Goal: Task Accomplishment & Management: Use online tool/utility

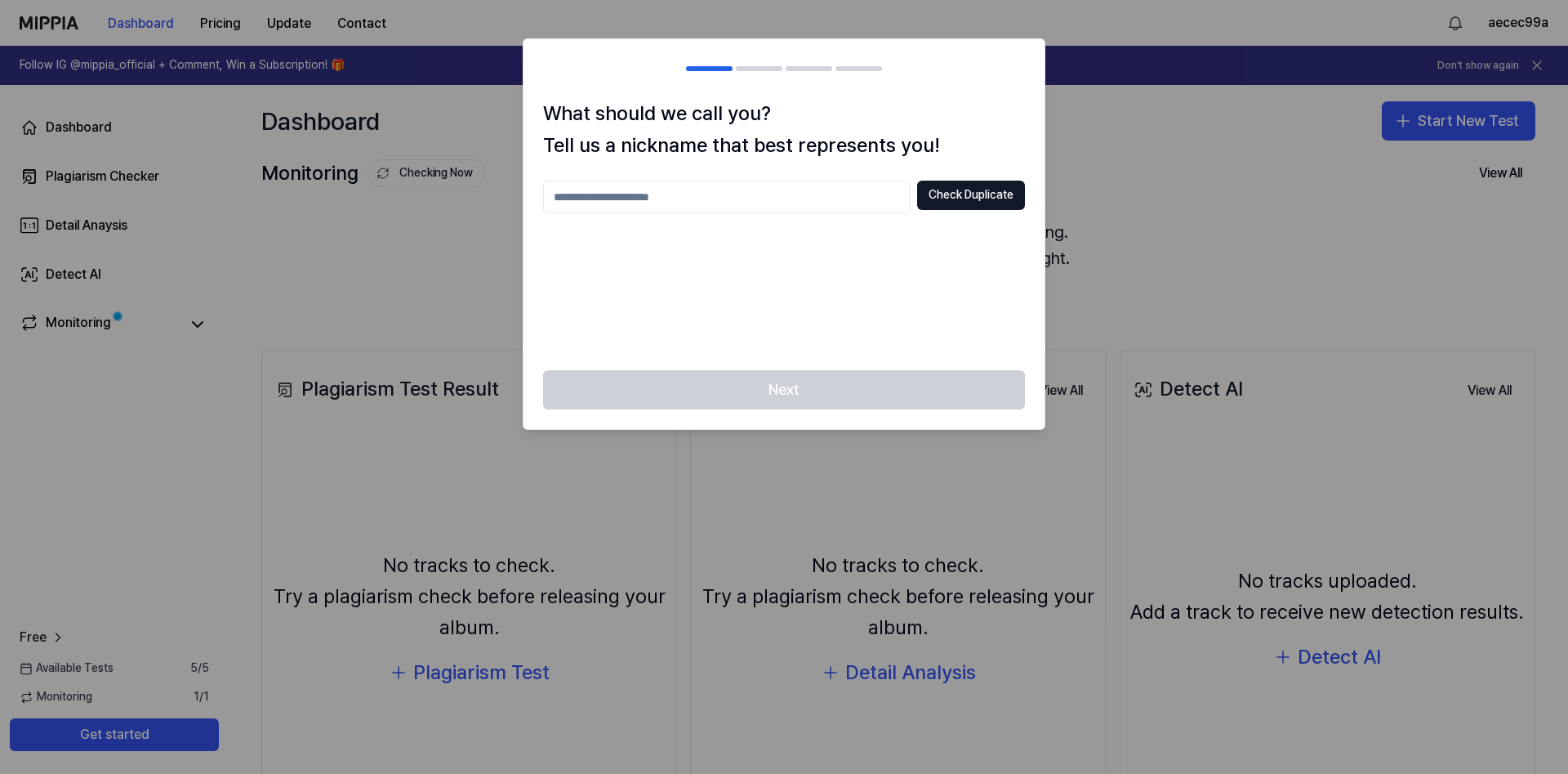
click at [761, 202] on input "text" at bounding box center [726, 197] width 367 height 32
type input "****"
click at [943, 195] on button "Check Duplicate" at bounding box center [970, 196] width 108 height 30
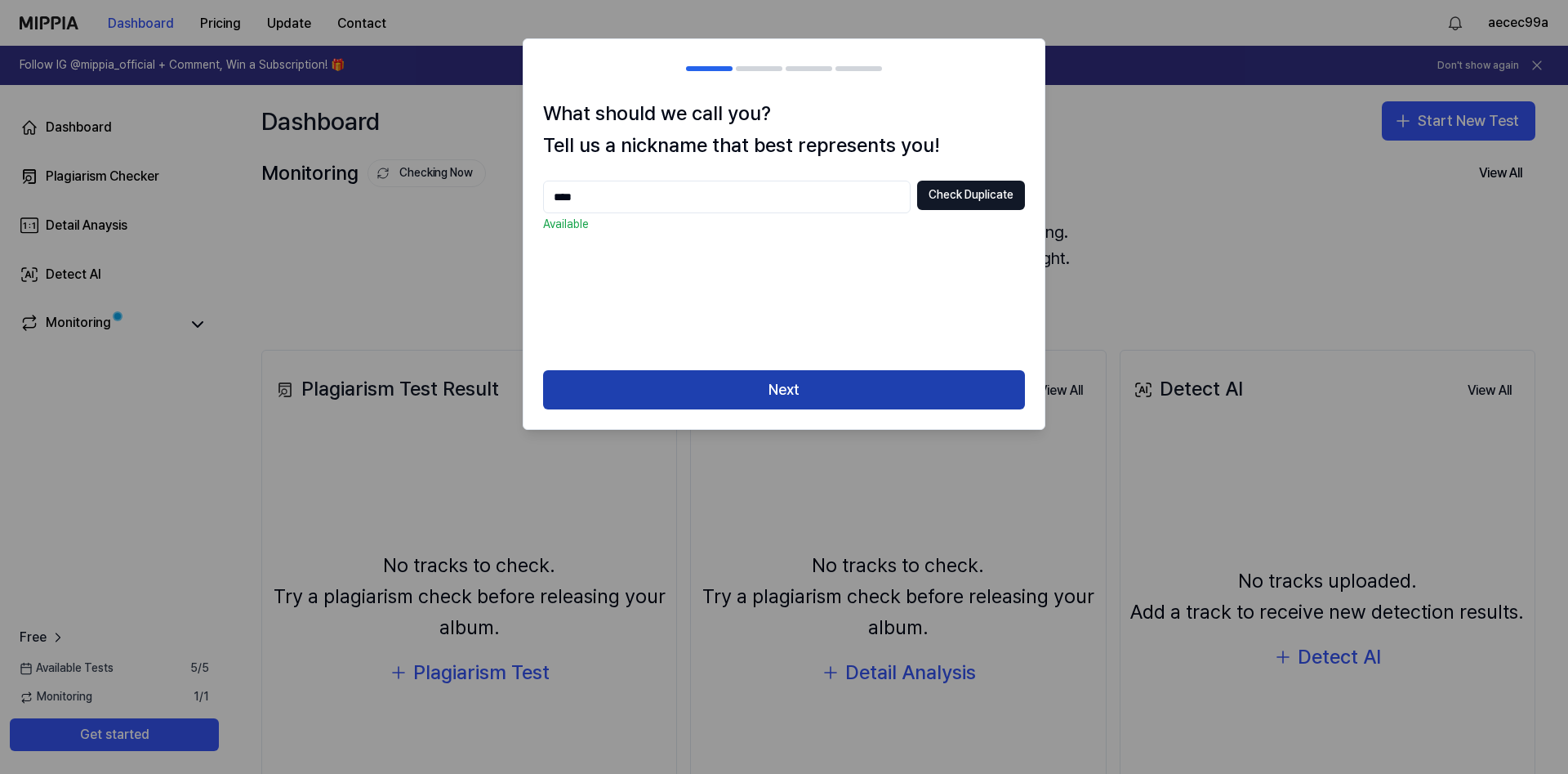
click at [847, 382] on button "Next" at bounding box center [783, 389] width 482 height 39
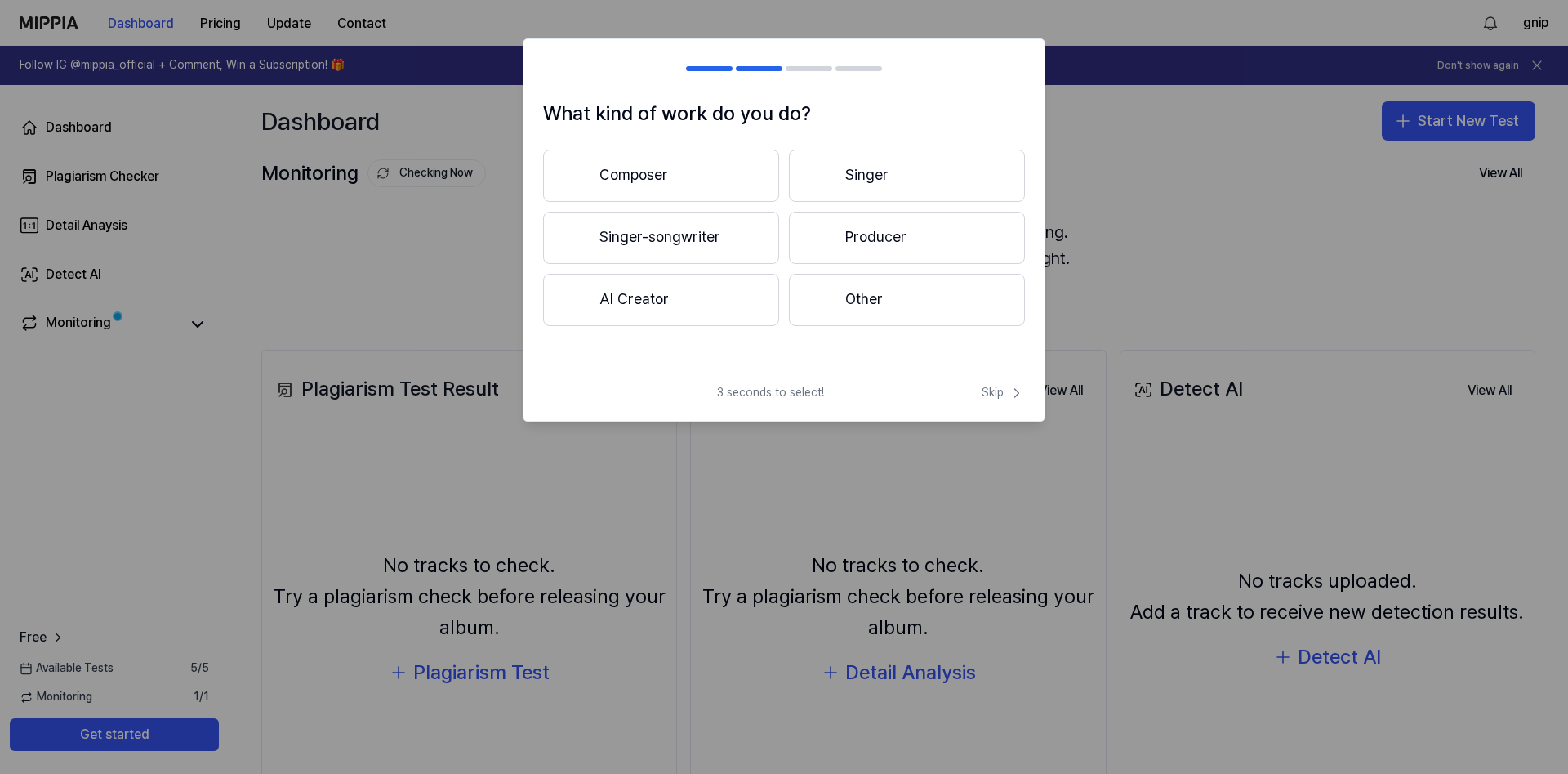
click at [850, 299] on button "Other" at bounding box center [907, 300] width 236 height 52
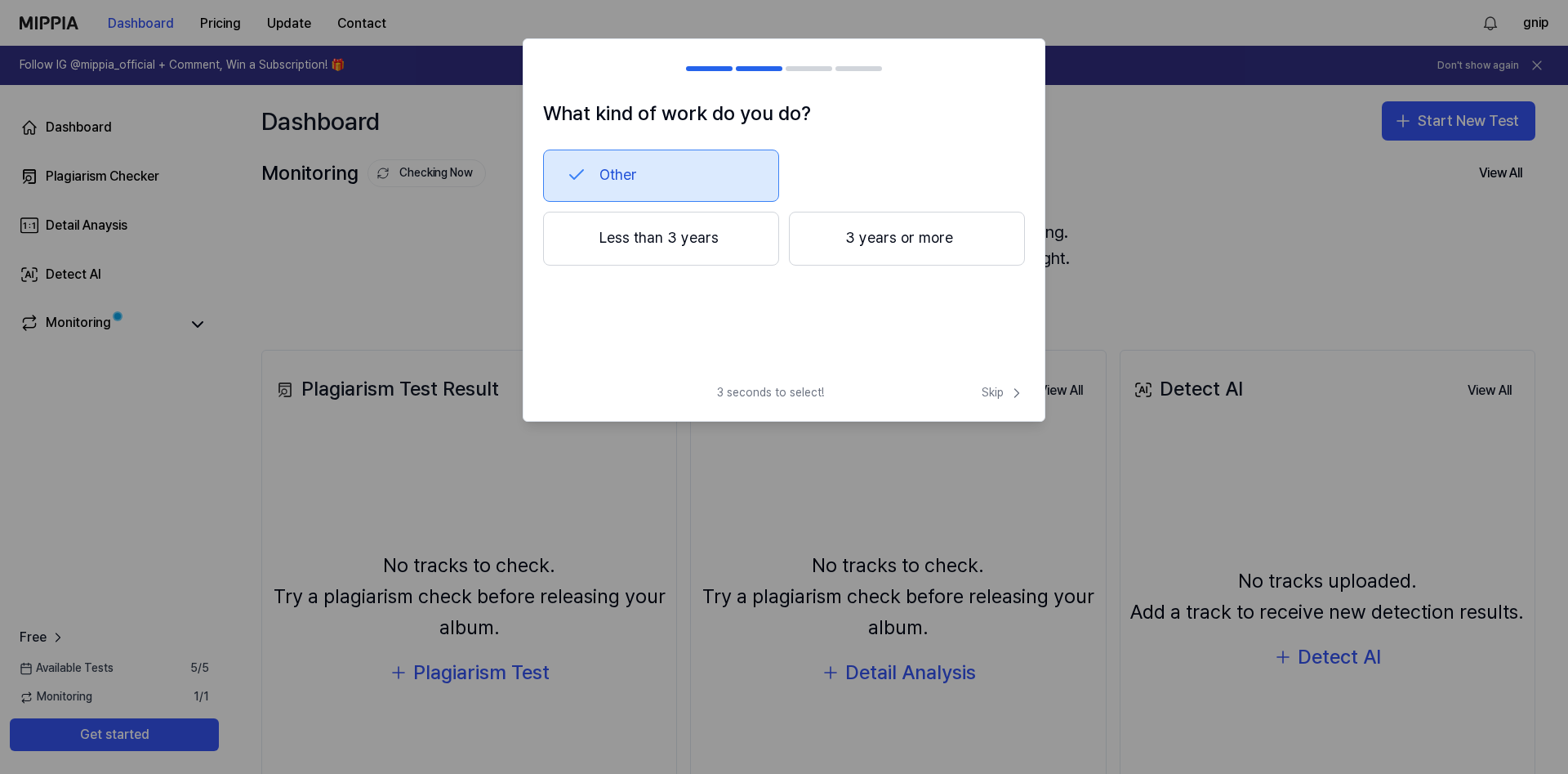
click at [736, 255] on button "Less than 3 years" at bounding box center [661, 239] width 236 height 54
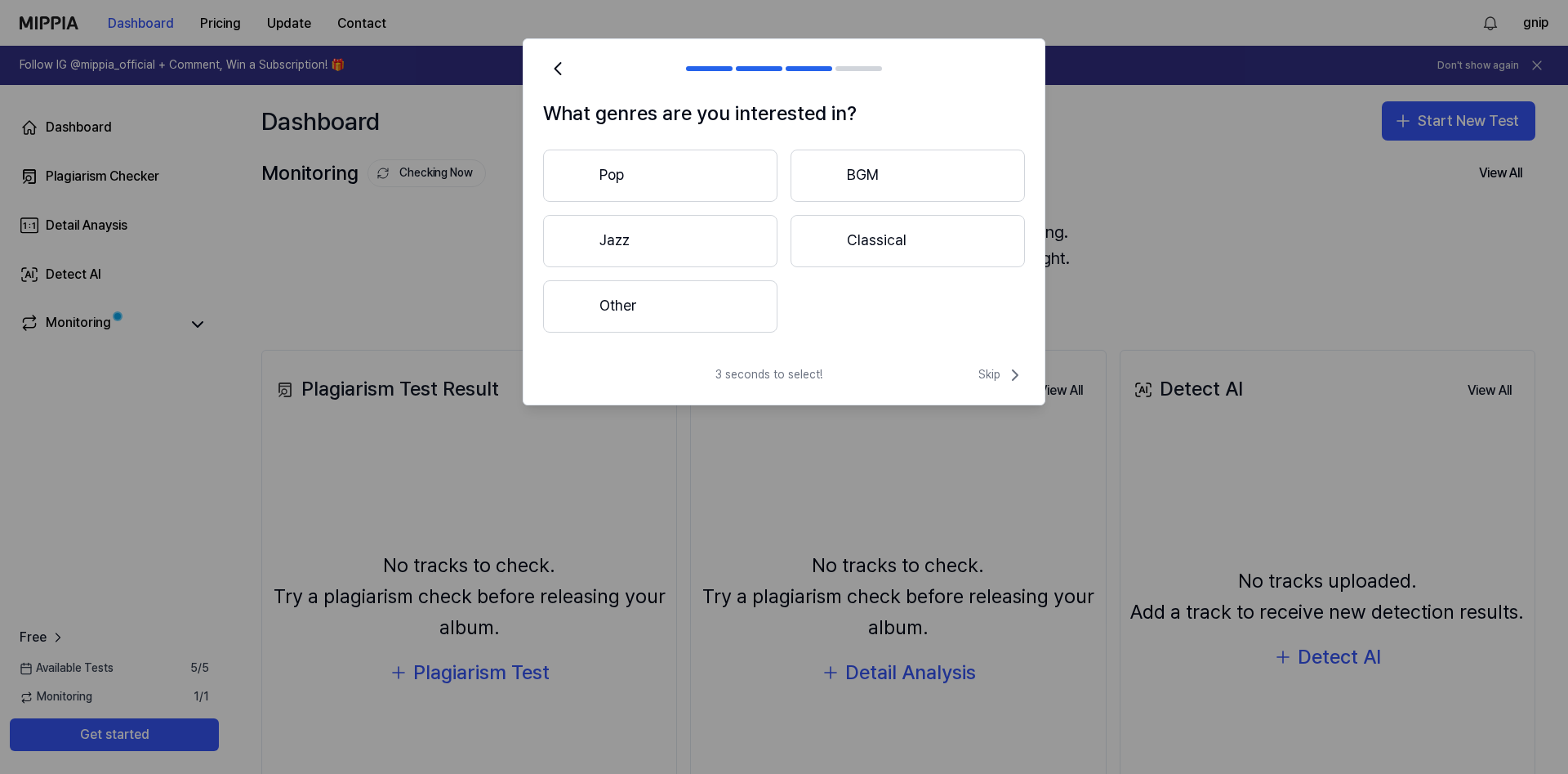
click at [710, 298] on button "Other" at bounding box center [660, 307] width 234 height 52
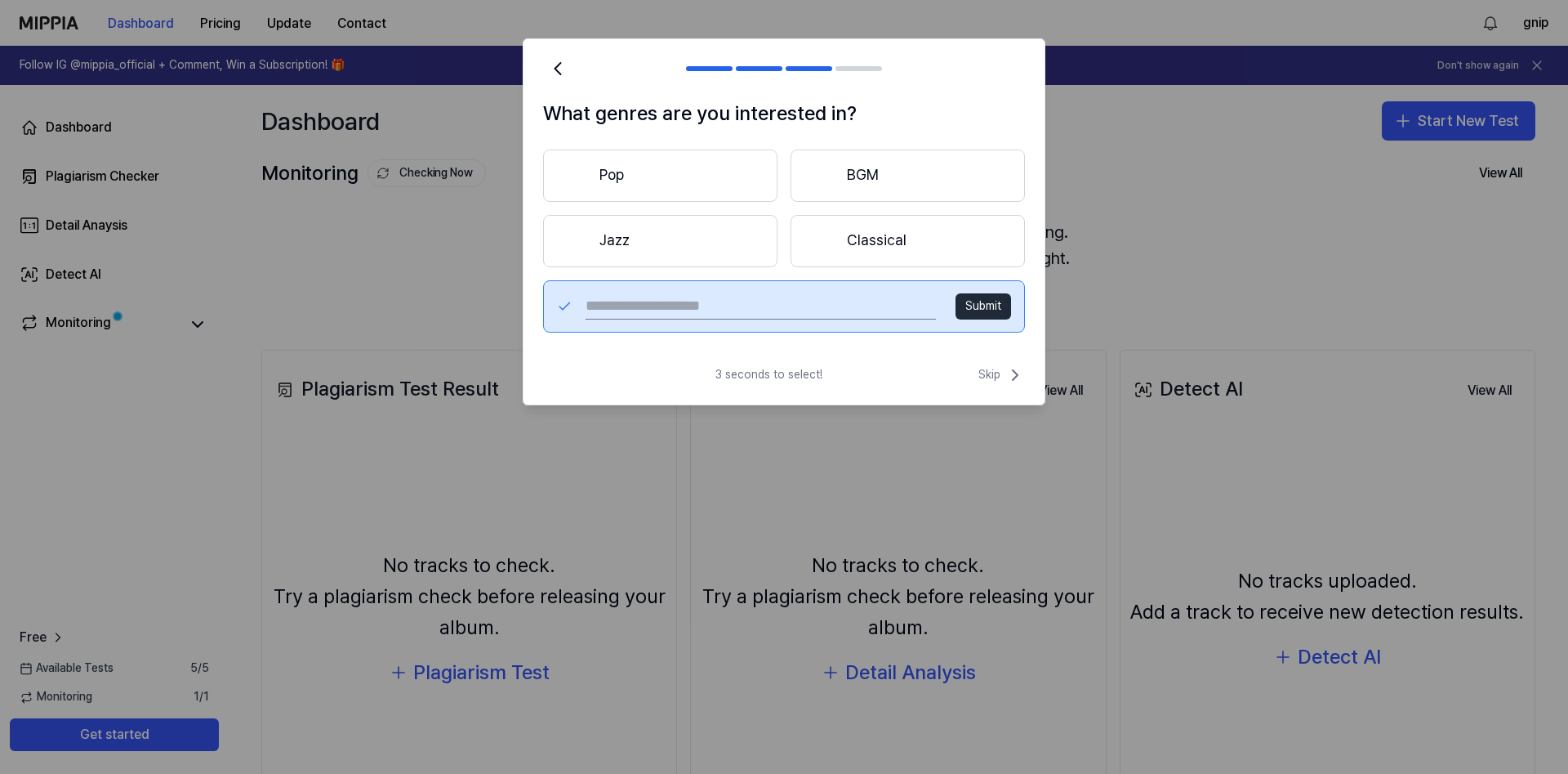
click at [990, 391] on div "3 seconds to select! Skip" at bounding box center [784, 385] width 521 height 39
click at [991, 380] on span "Skip" at bounding box center [1001, 375] width 46 height 19
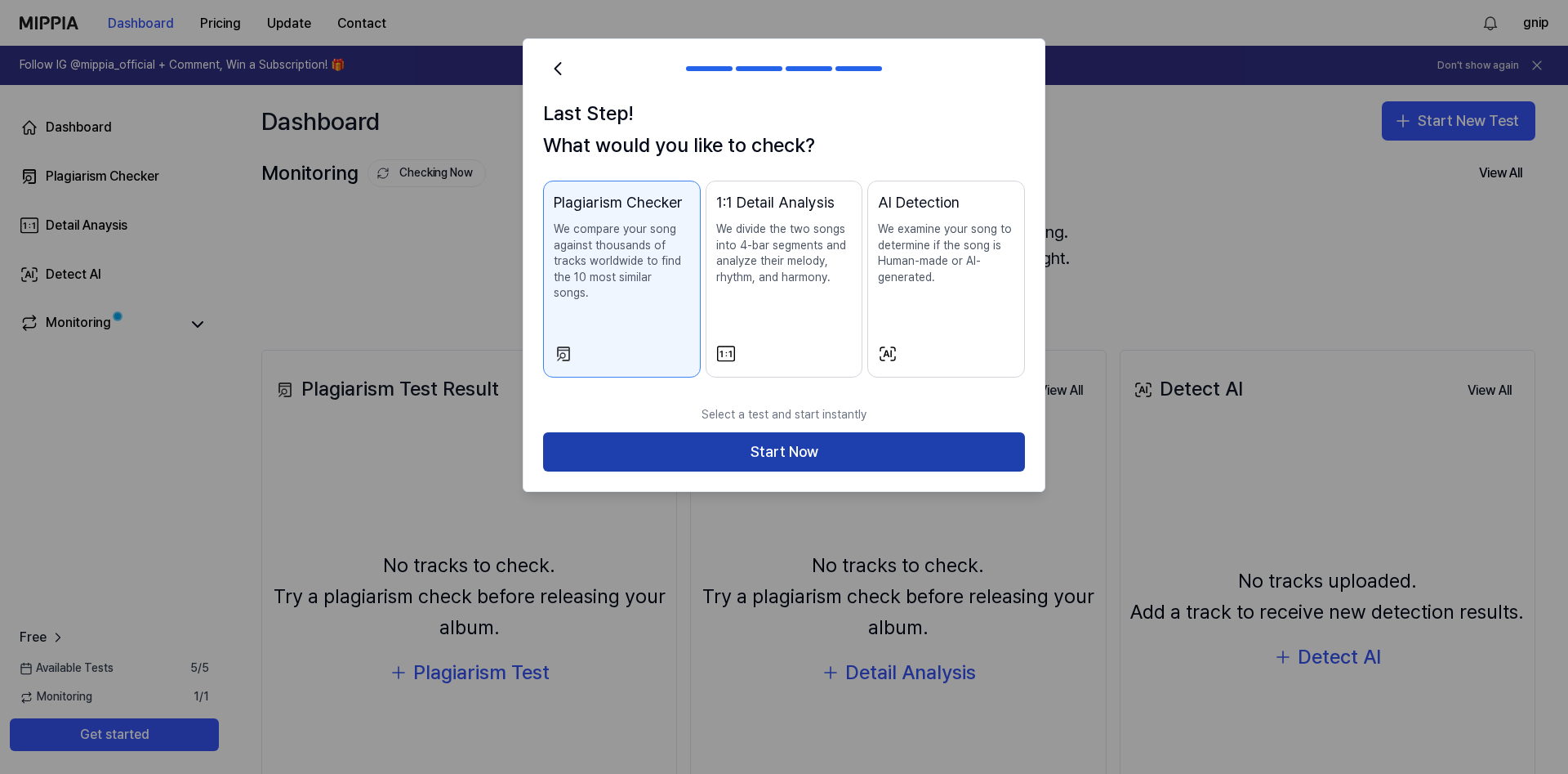
click at [836, 432] on button "Start Now" at bounding box center [783, 451] width 482 height 39
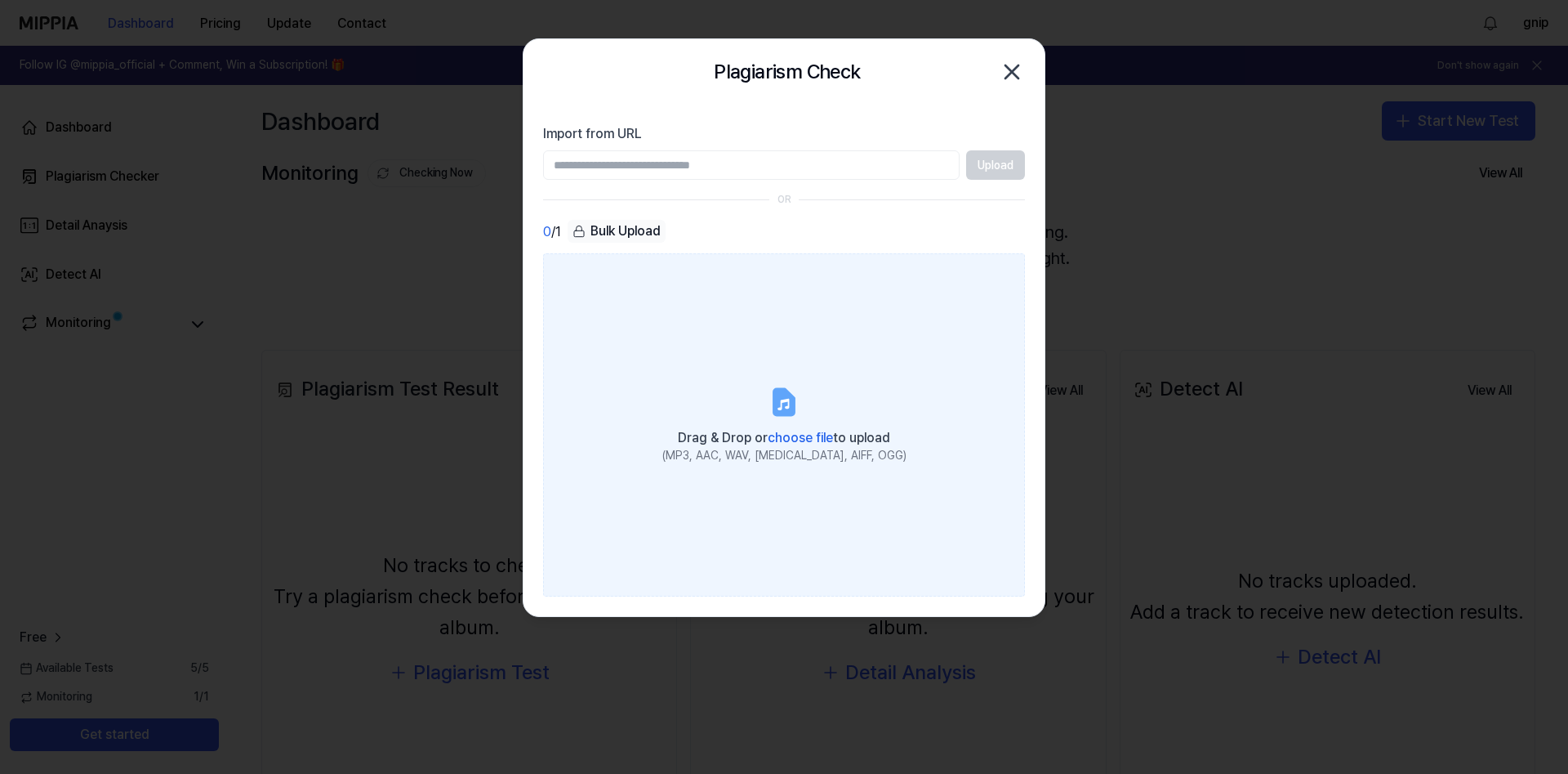
click at [855, 234] on div "0 / 1 Bulk Upload" at bounding box center [783, 231] width 482 height 24
click at [791, 417] on icon at bounding box center [783, 401] width 32 height 32
click at [0, 0] on input "Drag & Drop or choose file to upload (MP3, AAC, WAV, [MEDICAL_DATA], AIFF, OGG)" at bounding box center [0, 0] width 0 height 0
click at [853, 310] on label "Drag & Drop or choose file to upload (MP3, AAC, WAV, [MEDICAL_DATA], AIFF, OGG)" at bounding box center [783, 425] width 482 height 343
click at [0, 0] on input "Drag & Drop or choose file to upload (MP3, AAC, WAV, [MEDICAL_DATA], AIFF, OGG)" at bounding box center [0, 0] width 0 height 0
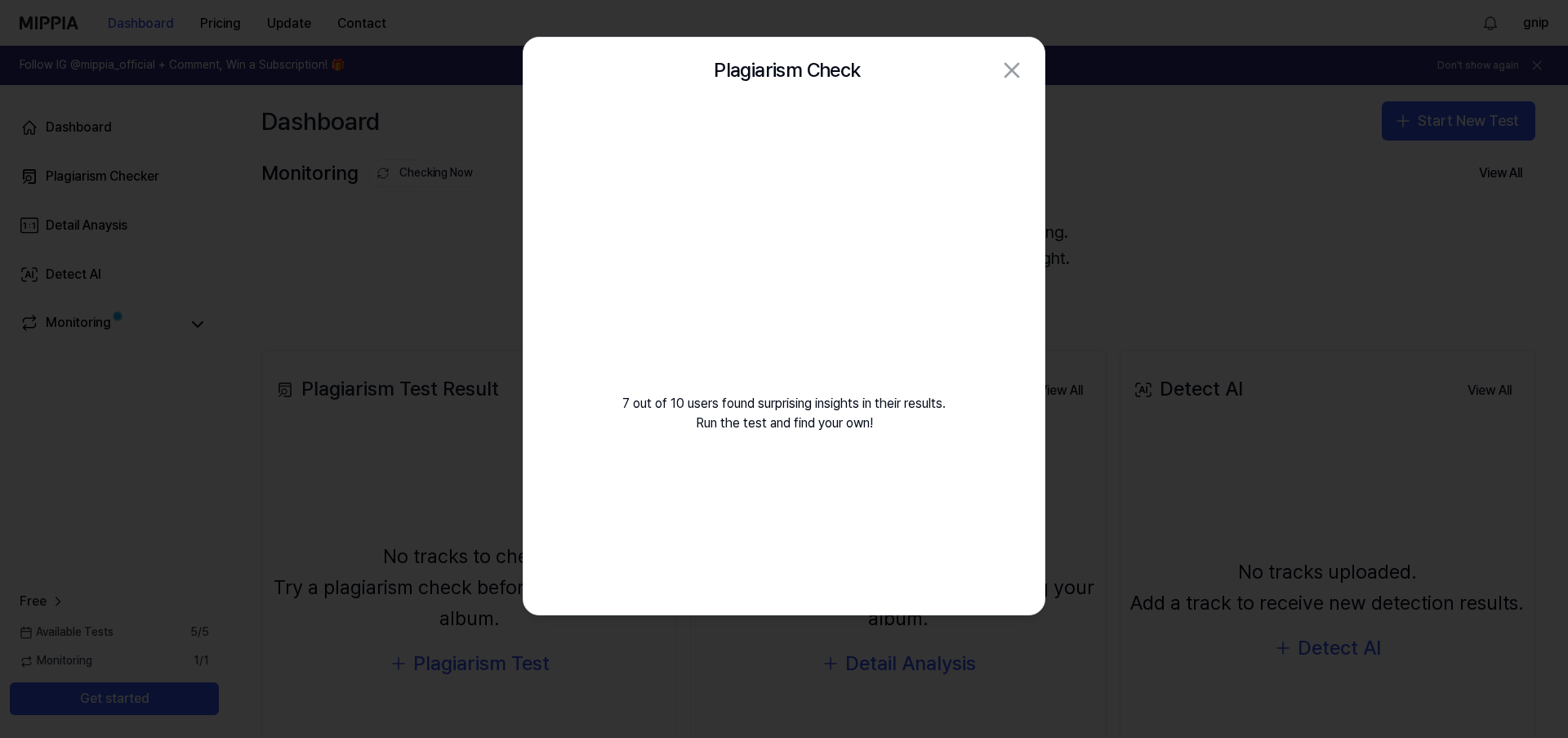
click at [809, 289] on video at bounding box center [783, 260] width 235 height 235
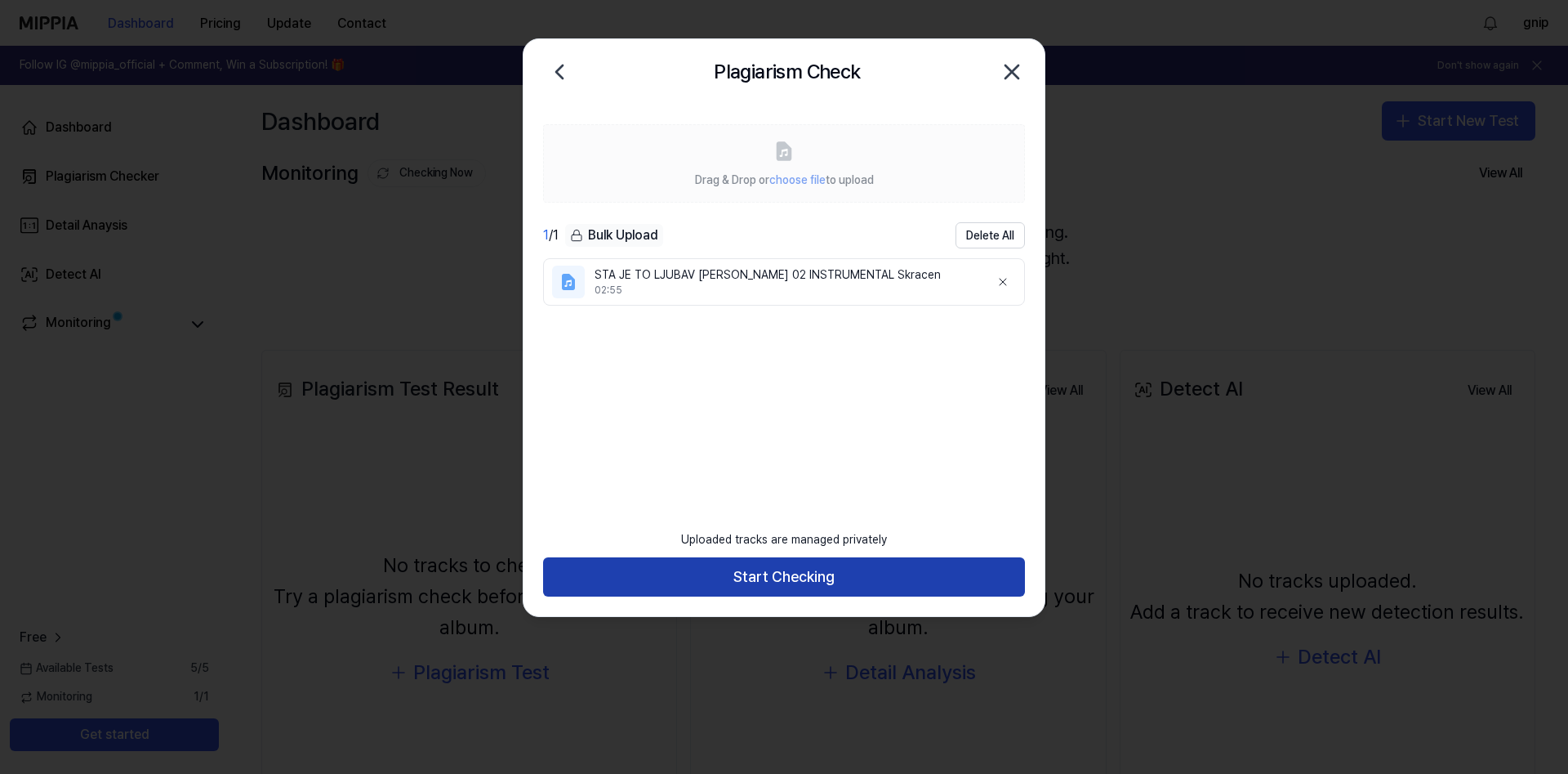
click at [763, 568] on button "Start Checking" at bounding box center [783, 576] width 482 height 39
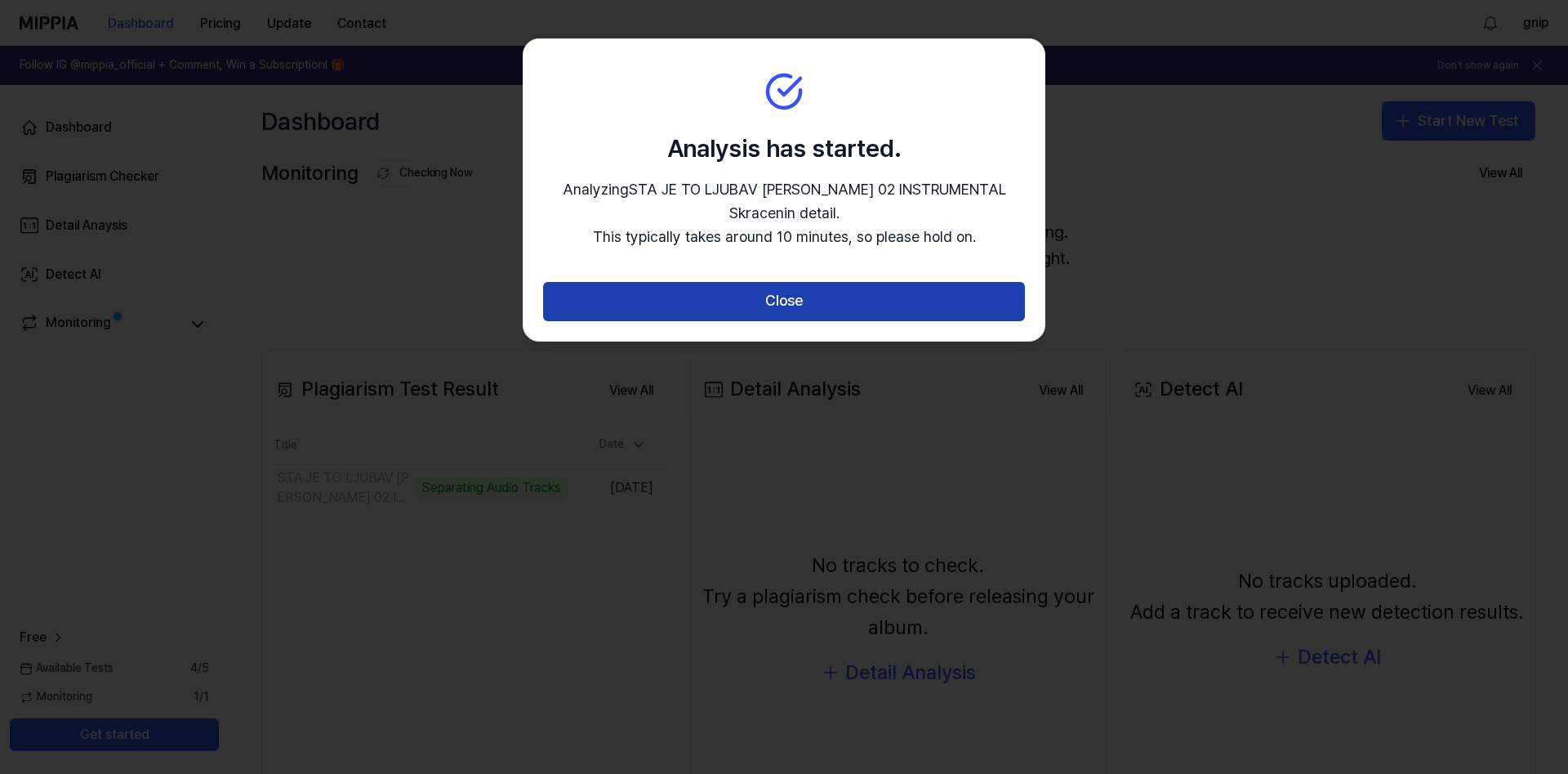
click at [801, 293] on button "Close" at bounding box center [783, 301] width 482 height 39
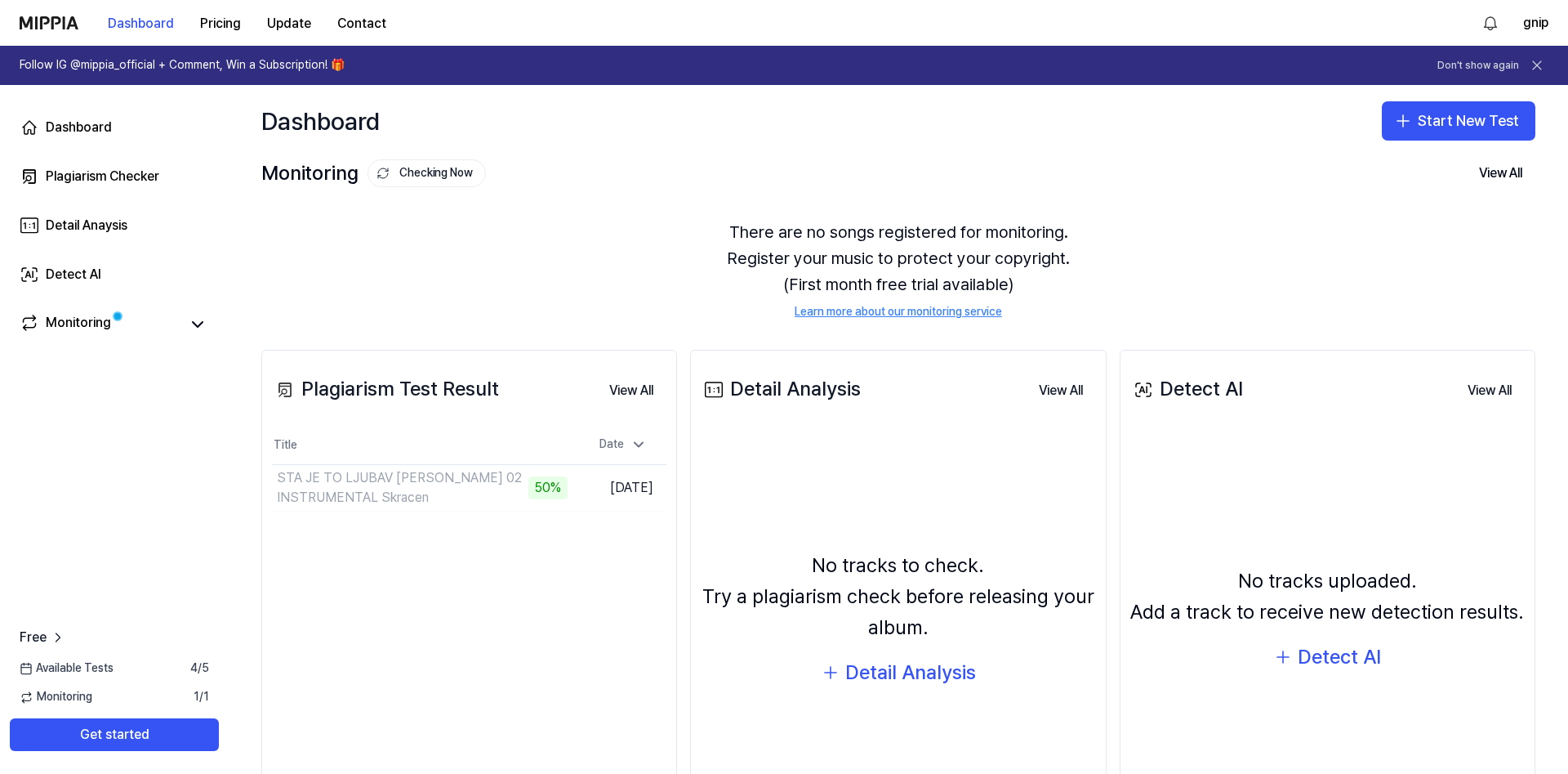
click at [536, 667] on div "Plagiarism Test Result View All Plagiarism Test Result Title Date STA JE TO LJU…" at bounding box center [469, 608] width 416 height 517
click at [505, 490] on button "Go to Results" at bounding box center [524, 488] width 87 height 26
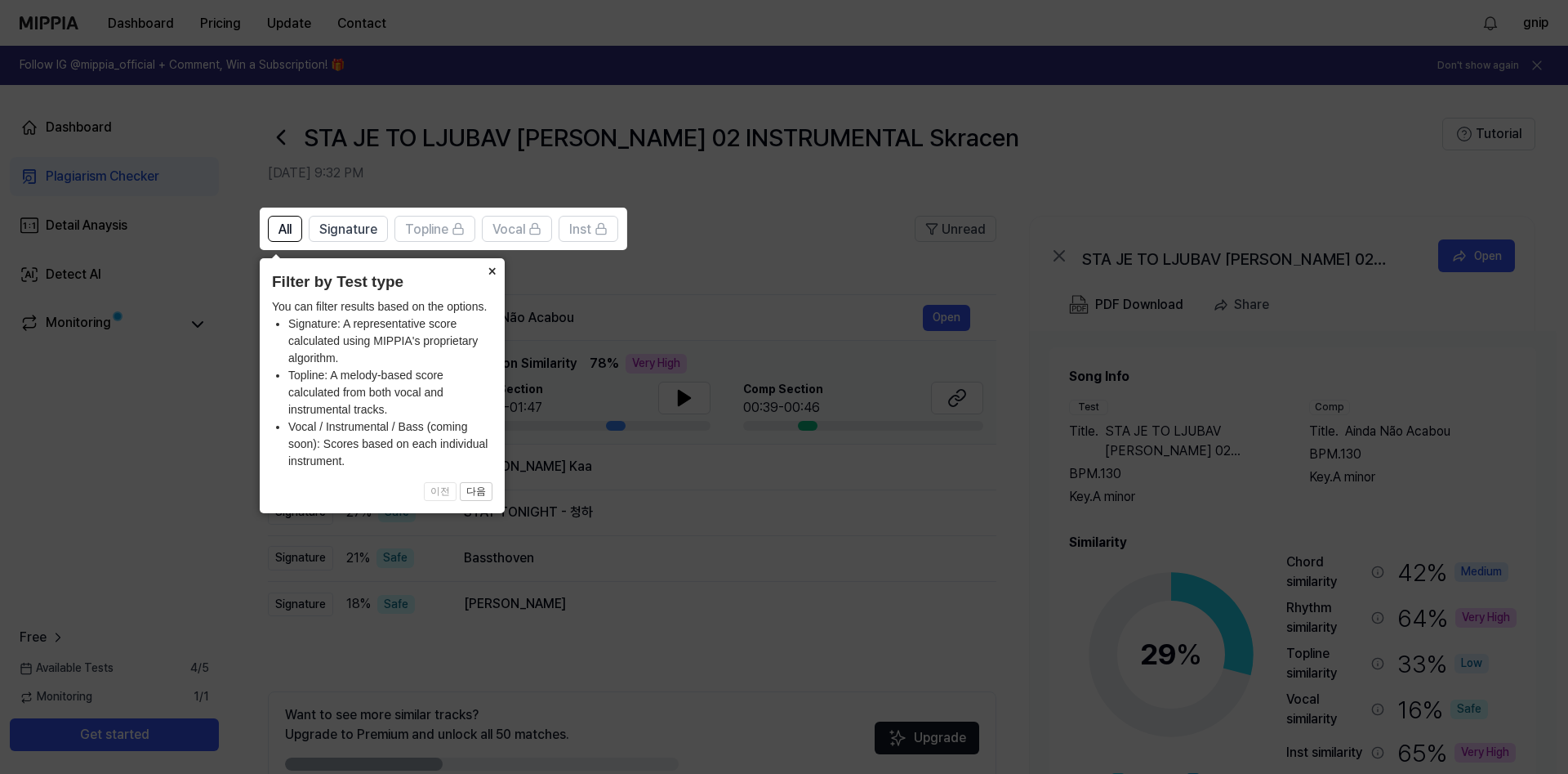
click at [493, 278] on button "×" at bounding box center [492, 269] width 26 height 23
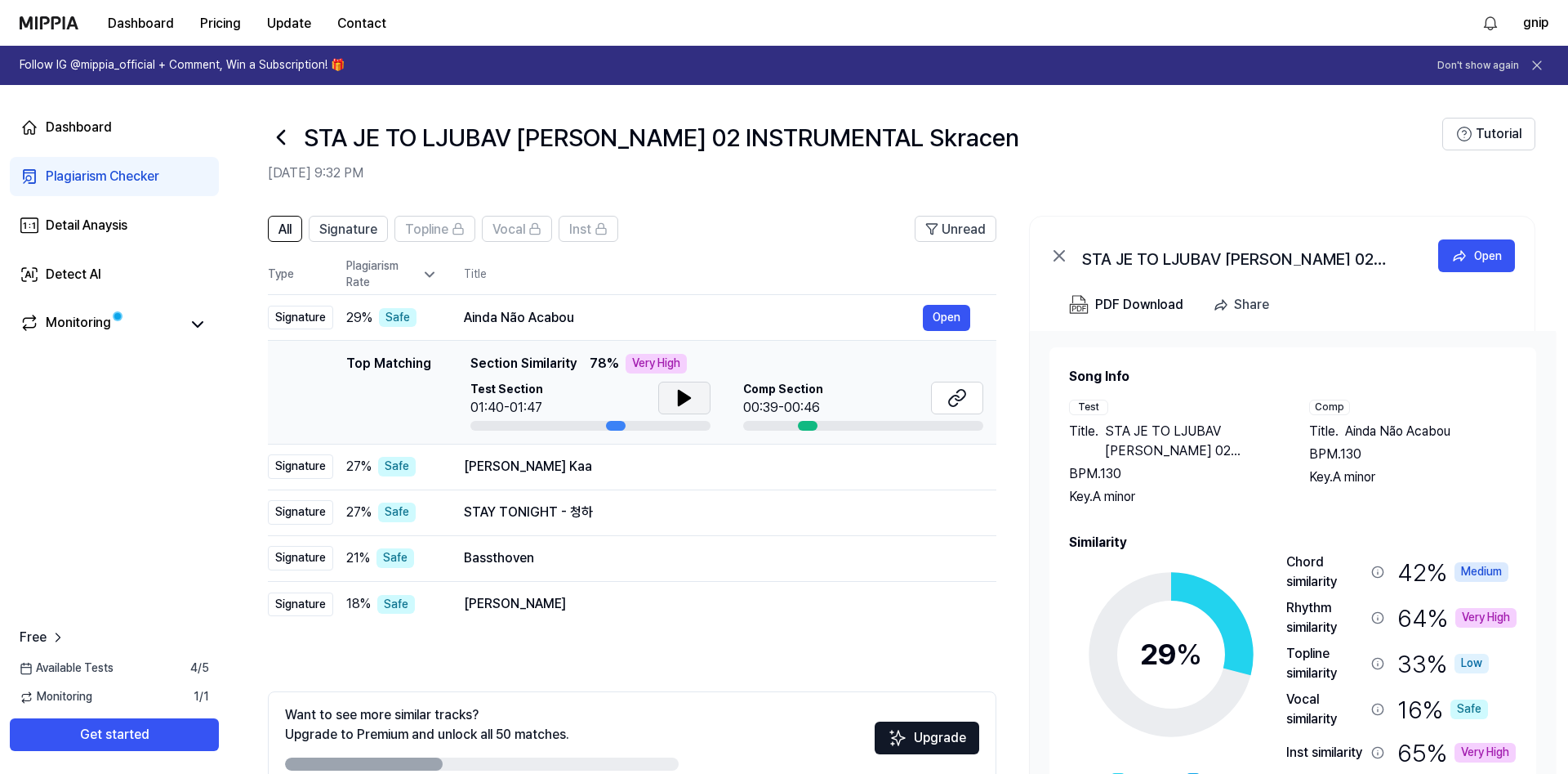
click at [684, 400] on icon at bounding box center [683, 398] width 11 height 15
click at [931, 317] on button "Open" at bounding box center [947, 318] width 47 height 26
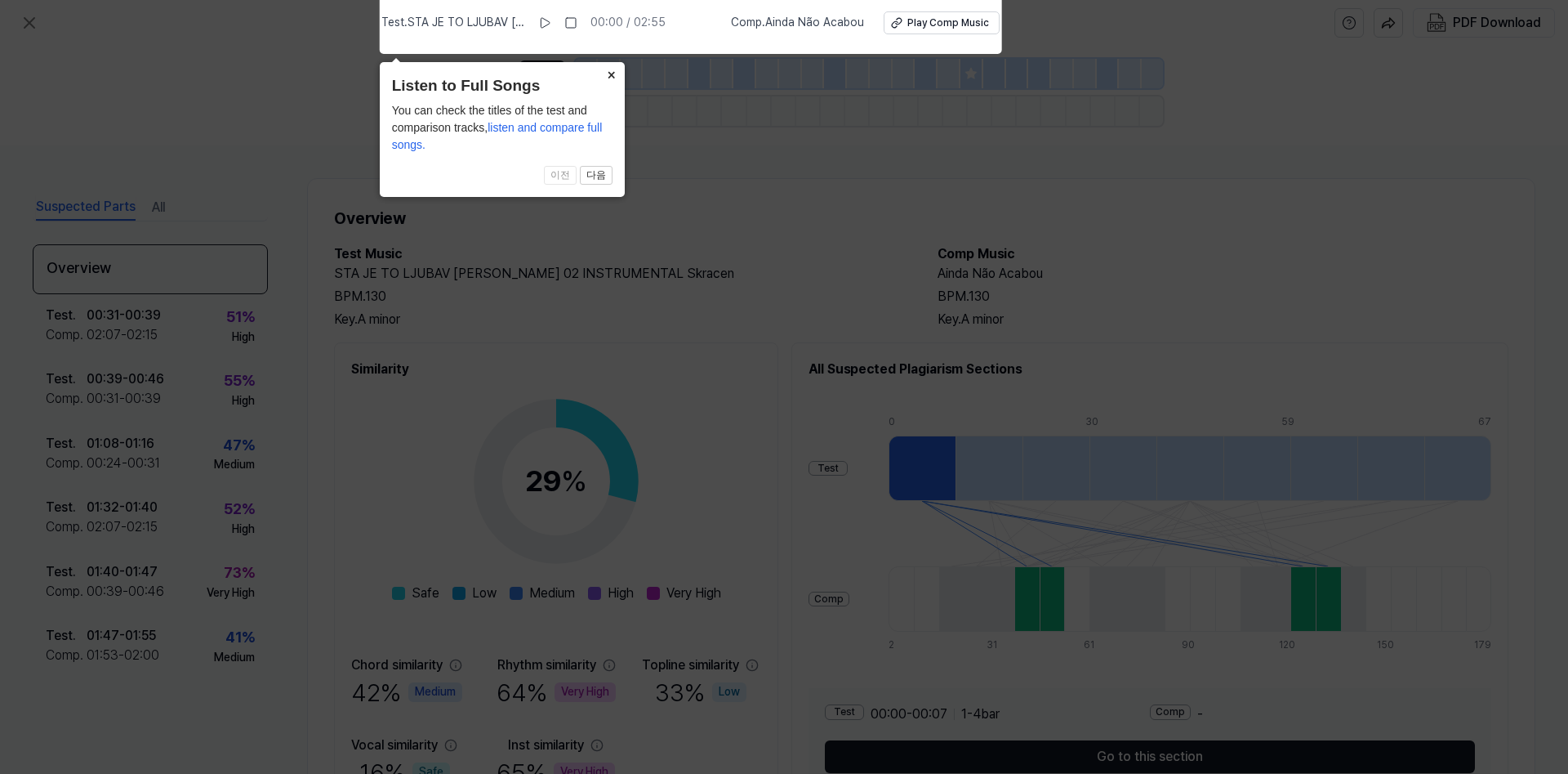
click at [614, 78] on button "×" at bounding box center [612, 73] width 26 height 23
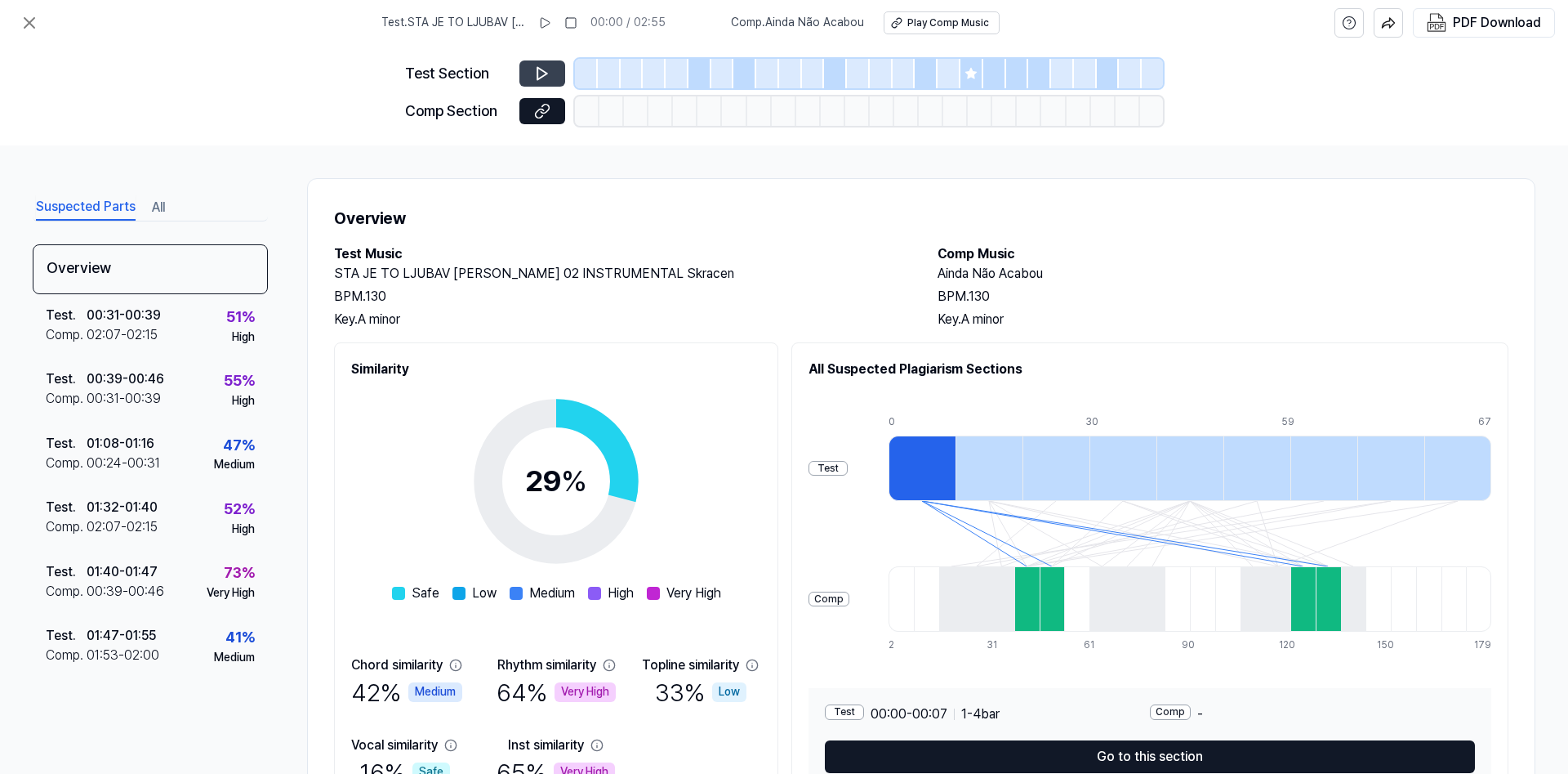
click at [544, 75] on icon at bounding box center [542, 74] width 10 height 12
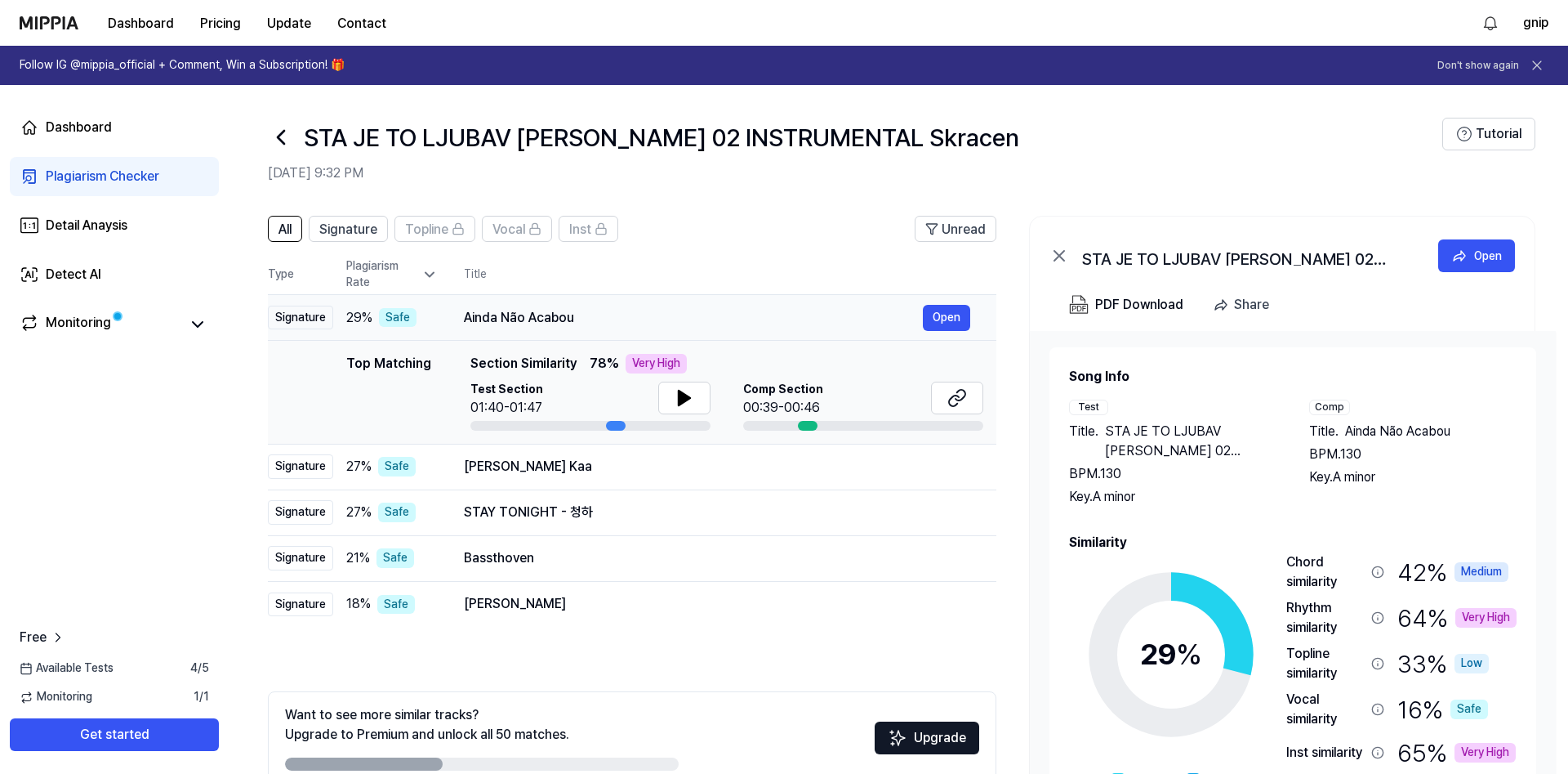
drag, startPoint x: 566, startPoint y: 313, endPoint x: 475, endPoint y: 311, distance: 91.0
click at [475, 311] on div "Ainda Não Acabou" at bounding box center [693, 317] width 459 height 19
drag, startPoint x: 467, startPoint y: 317, endPoint x: 565, endPoint y: 331, distance: 99.0
click at [564, 332] on td "Ainda Não Acabou Open" at bounding box center [717, 317] width 559 height 45
click at [670, 405] on button at bounding box center [684, 397] width 52 height 32
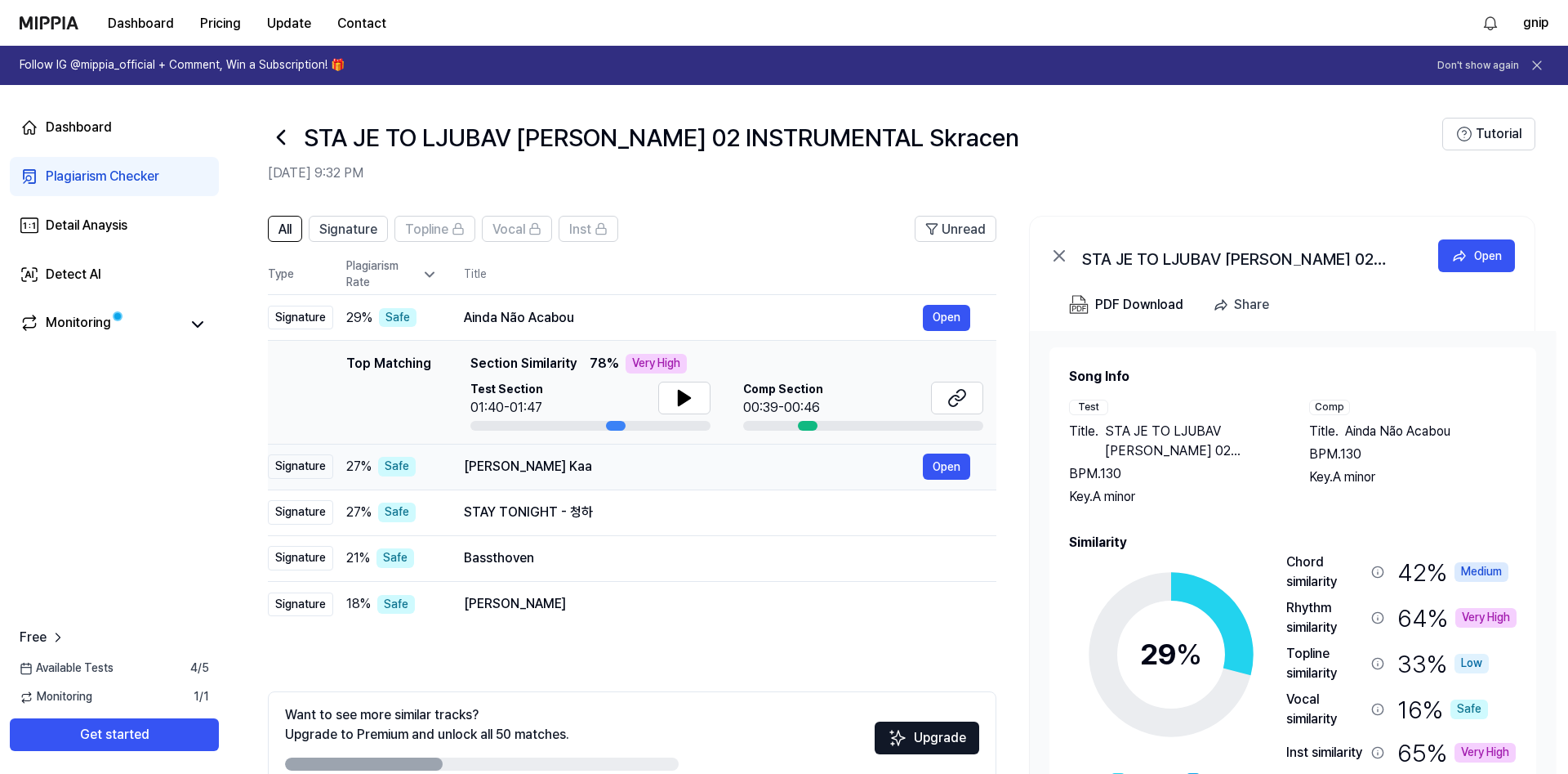
click at [542, 468] on div "[PERSON_NAME] Kaa" at bounding box center [693, 466] width 459 height 19
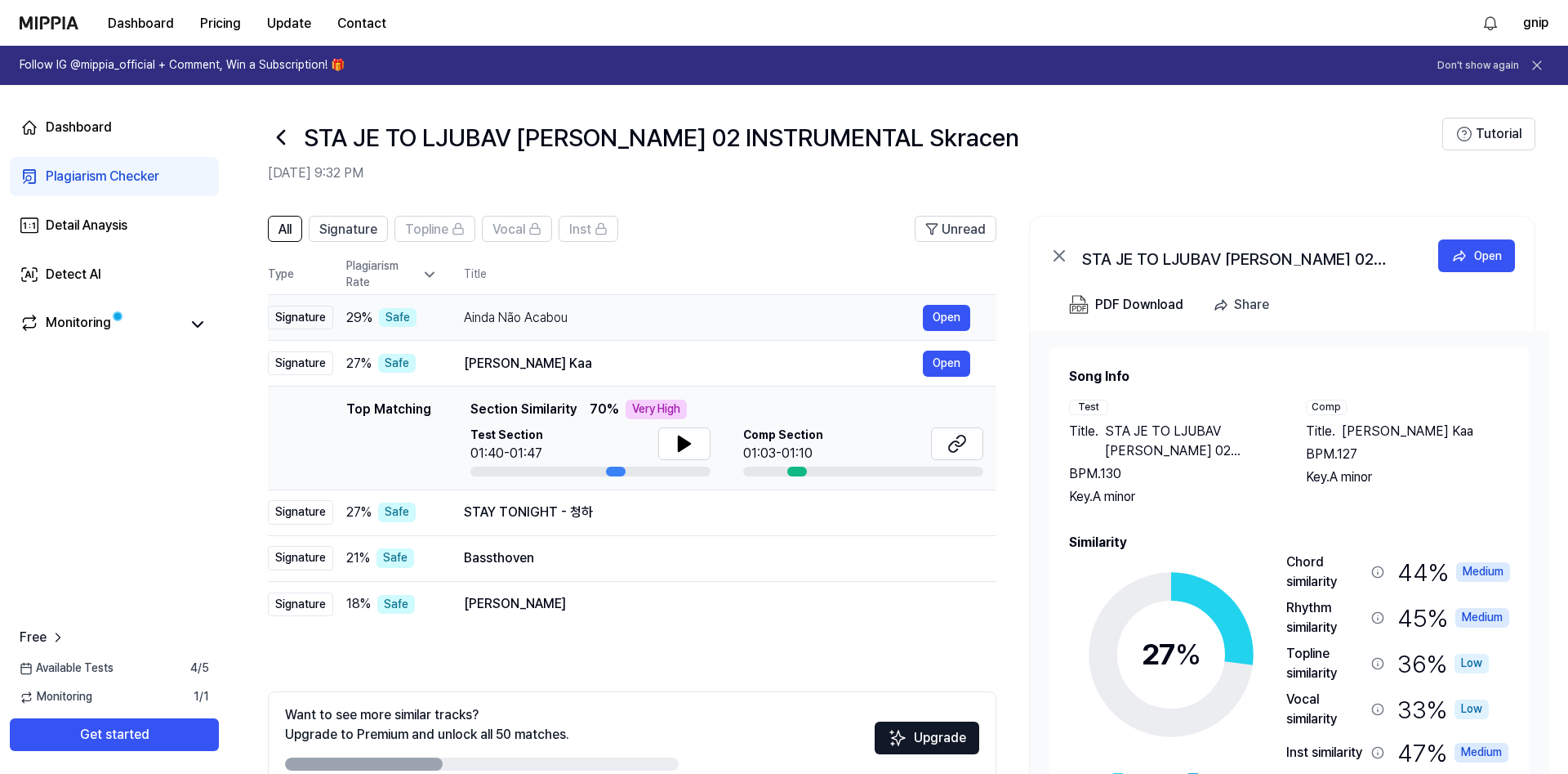
click at [570, 309] on div "Ainda Não Acabou" at bounding box center [693, 317] width 459 height 19
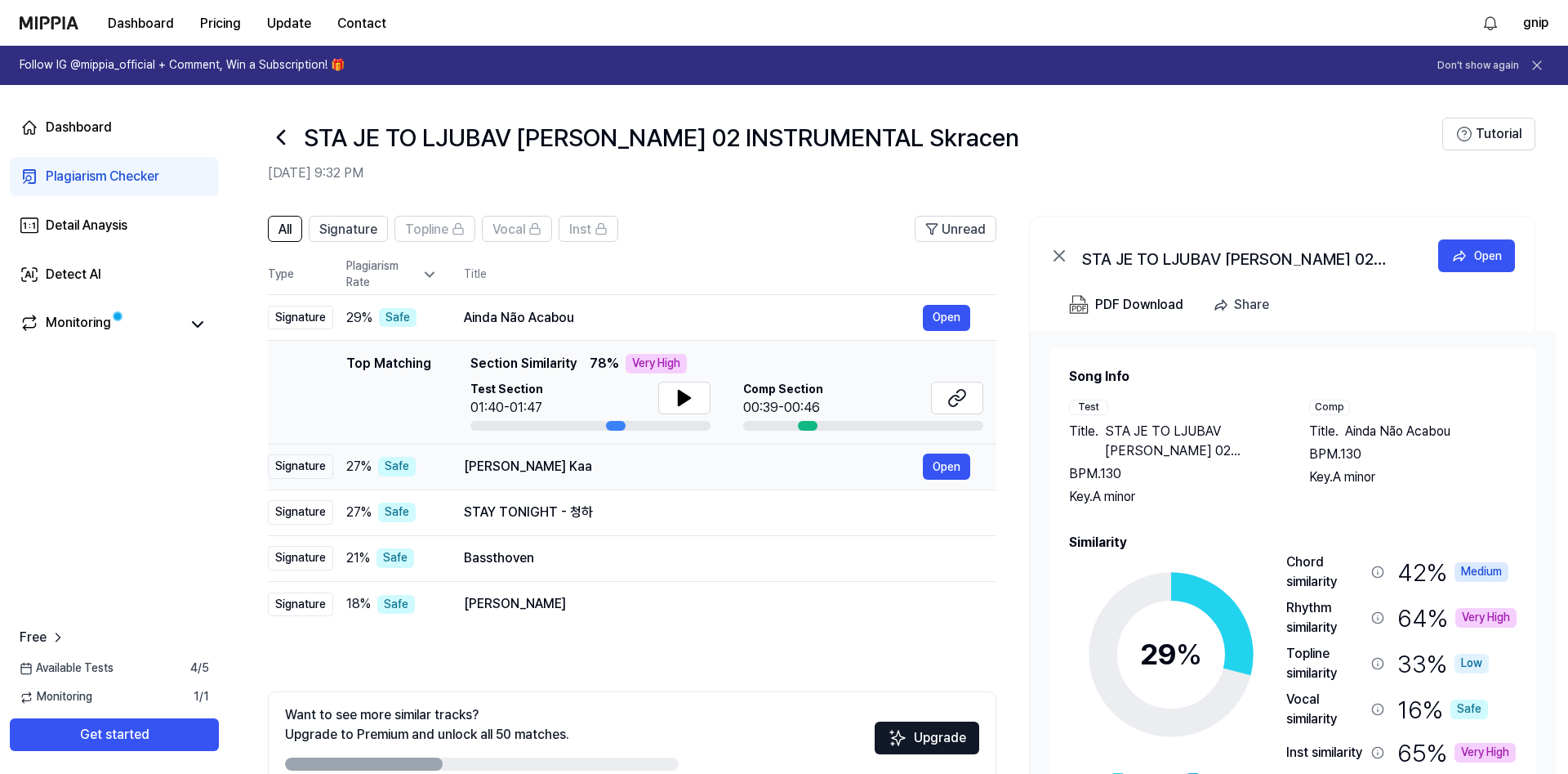
click at [602, 461] on div "[PERSON_NAME] Kaa" at bounding box center [693, 466] width 459 height 19
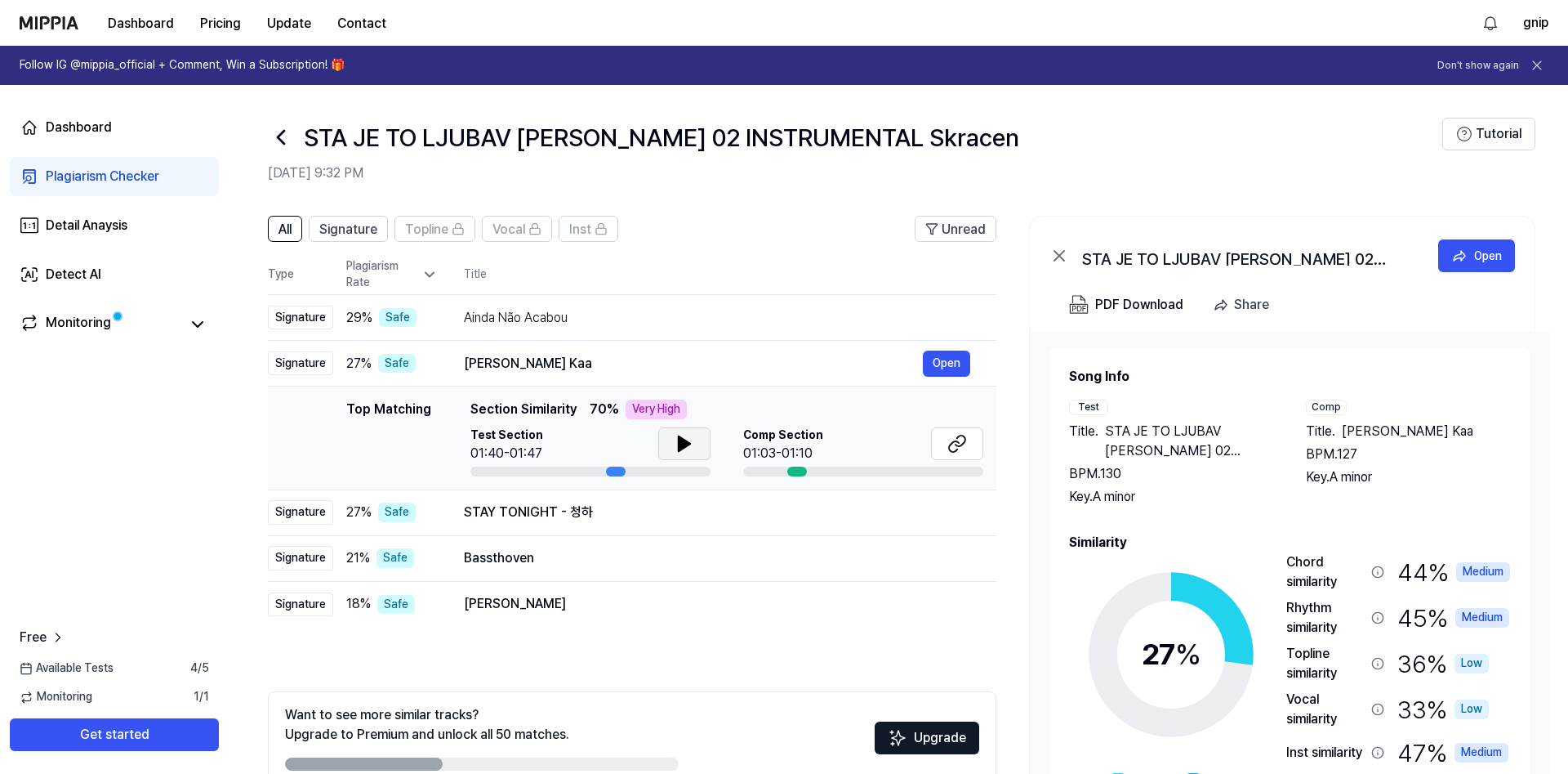
click at [683, 444] on icon at bounding box center [683, 443] width 11 height 15
click at [688, 428] on div "Top Matching Section Similarity 70 % Very High Test Section 01:42/01:47 Comp Se…" at bounding box center [726, 438] width 513 height 77
click at [940, 453] on button at bounding box center [957, 443] width 52 height 32
click at [671, 455] on button at bounding box center [684, 443] width 52 height 32
click at [651, 354] on div "[PERSON_NAME] Kaa" at bounding box center [693, 364] width 459 height 19
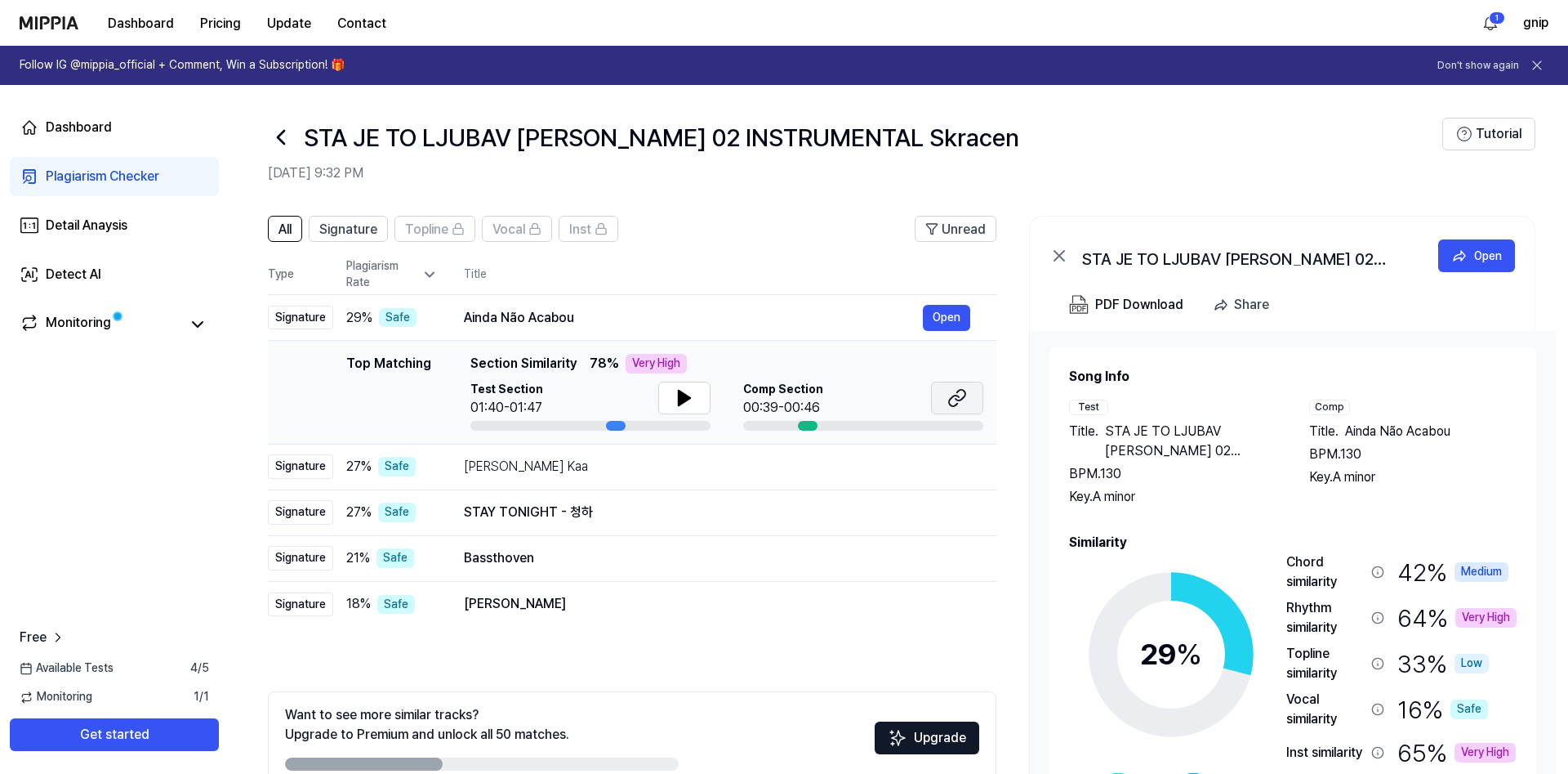
click at [965, 408] on button at bounding box center [957, 397] width 52 height 32
click at [570, 554] on div "Bassthoven" at bounding box center [693, 558] width 459 height 19
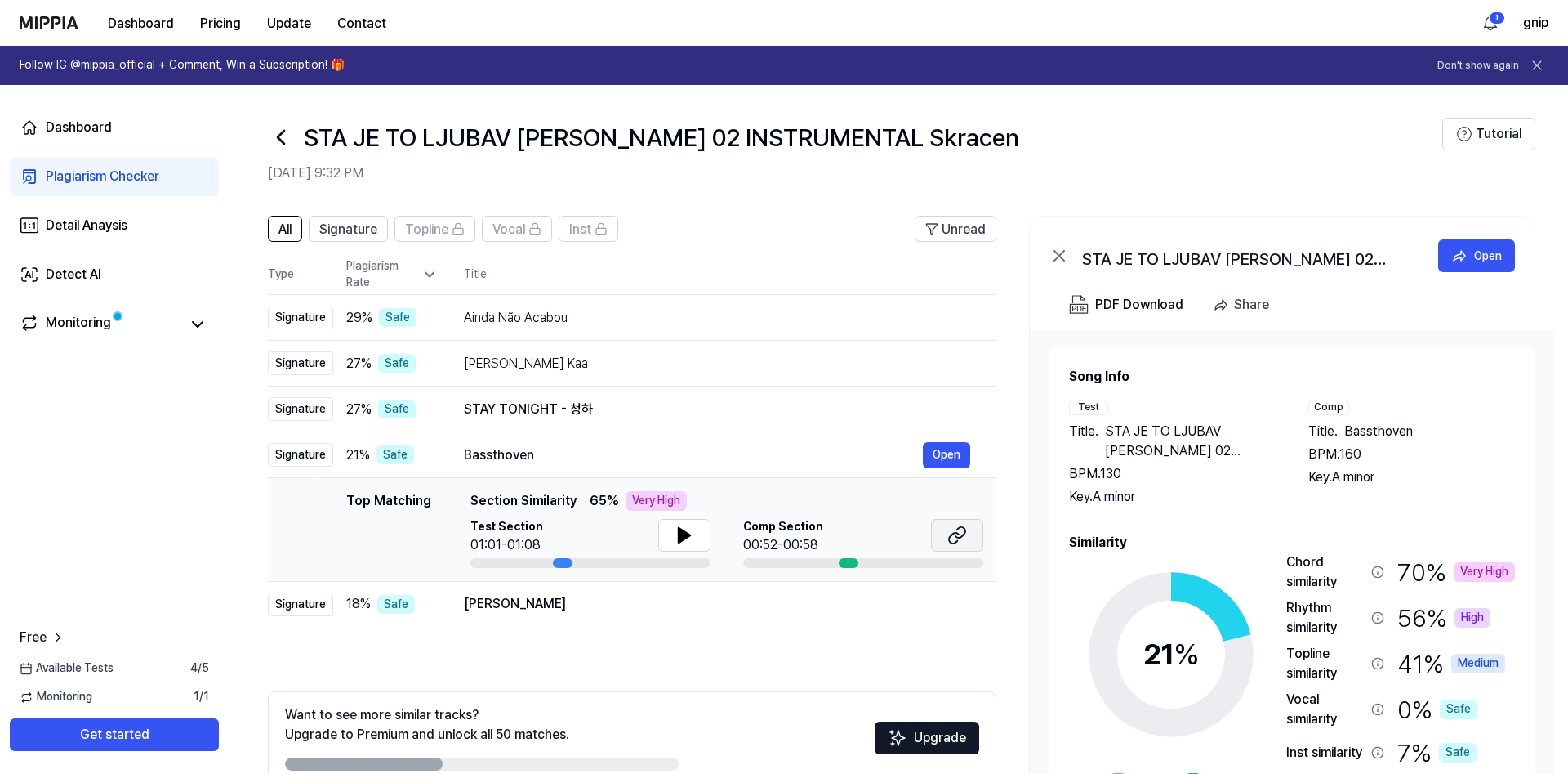
click at [954, 531] on icon at bounding box center [957, 535] width 19 height 19
click at [683, 533] on icon at bounding box center [683, 535] width 11 height 15
click at [687, 534] on icon at bounding box center [688, 535] width 3 height 13
click at [568, 617] on div "Khoka Chalu Cheez Open" at bounding box center [717, 604] width 506 height 26
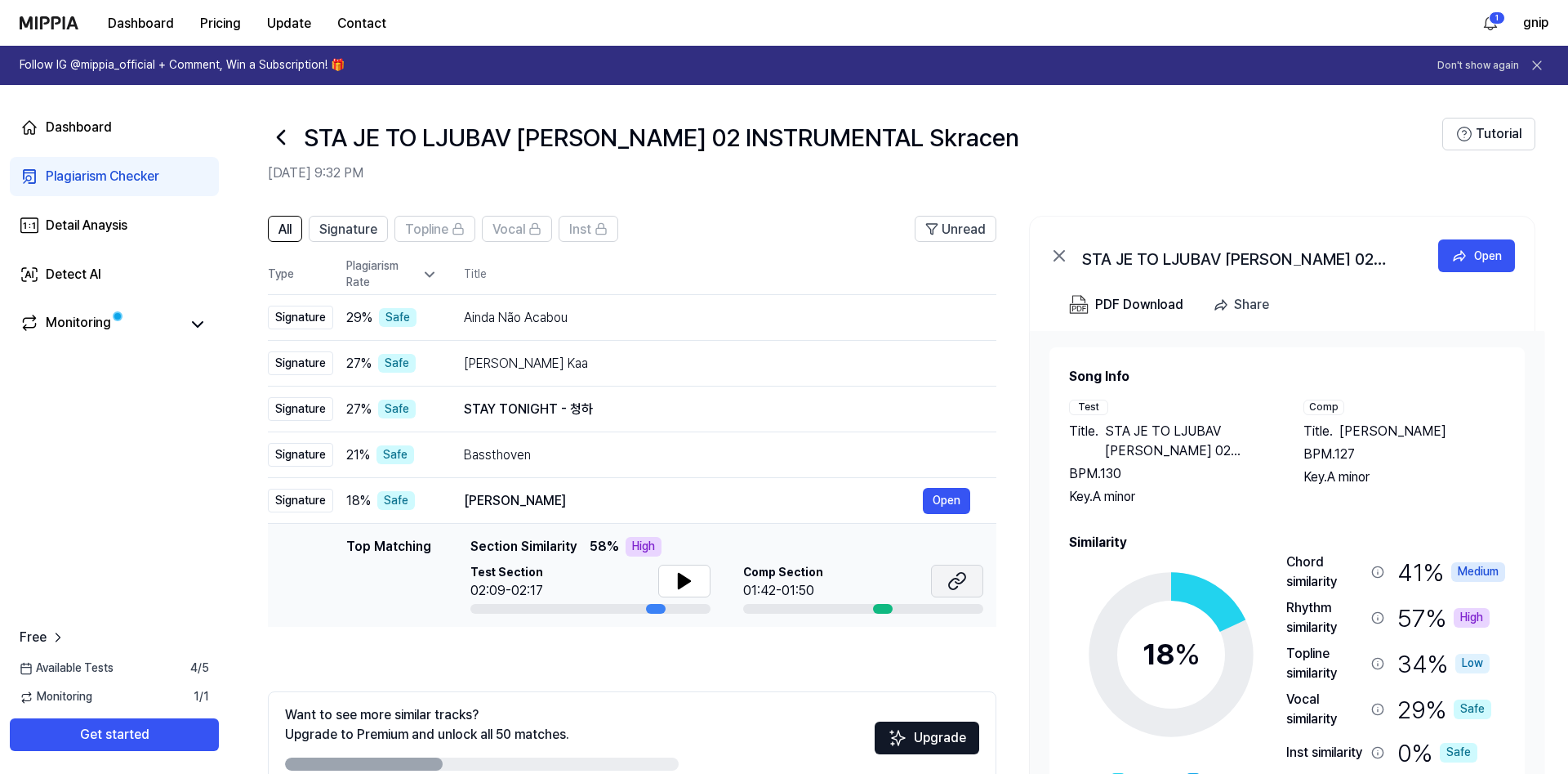
click at [967, 588] on button at bounding box center [957, 581] width 52 height 32
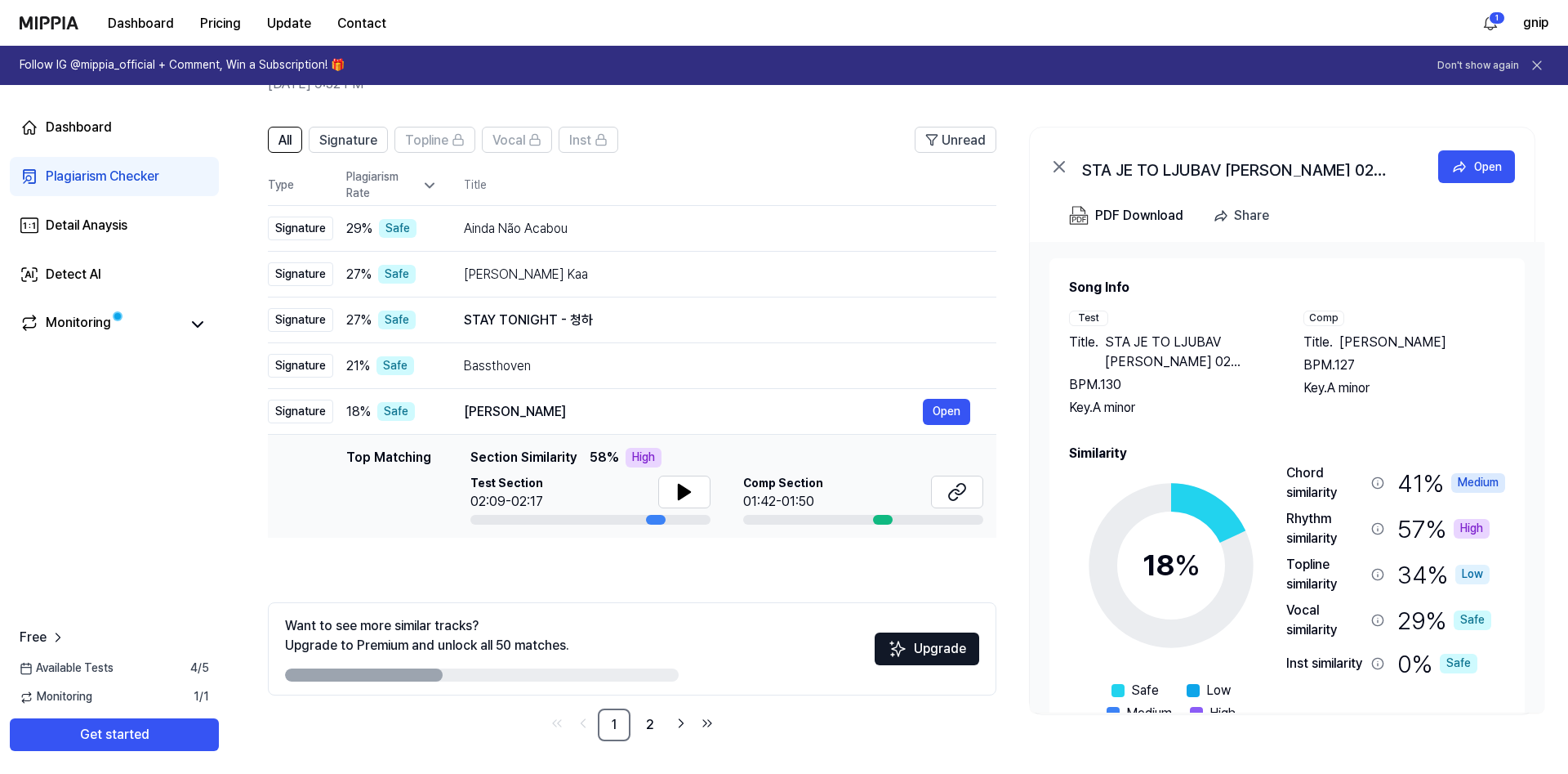
scroll to position [69, 0]
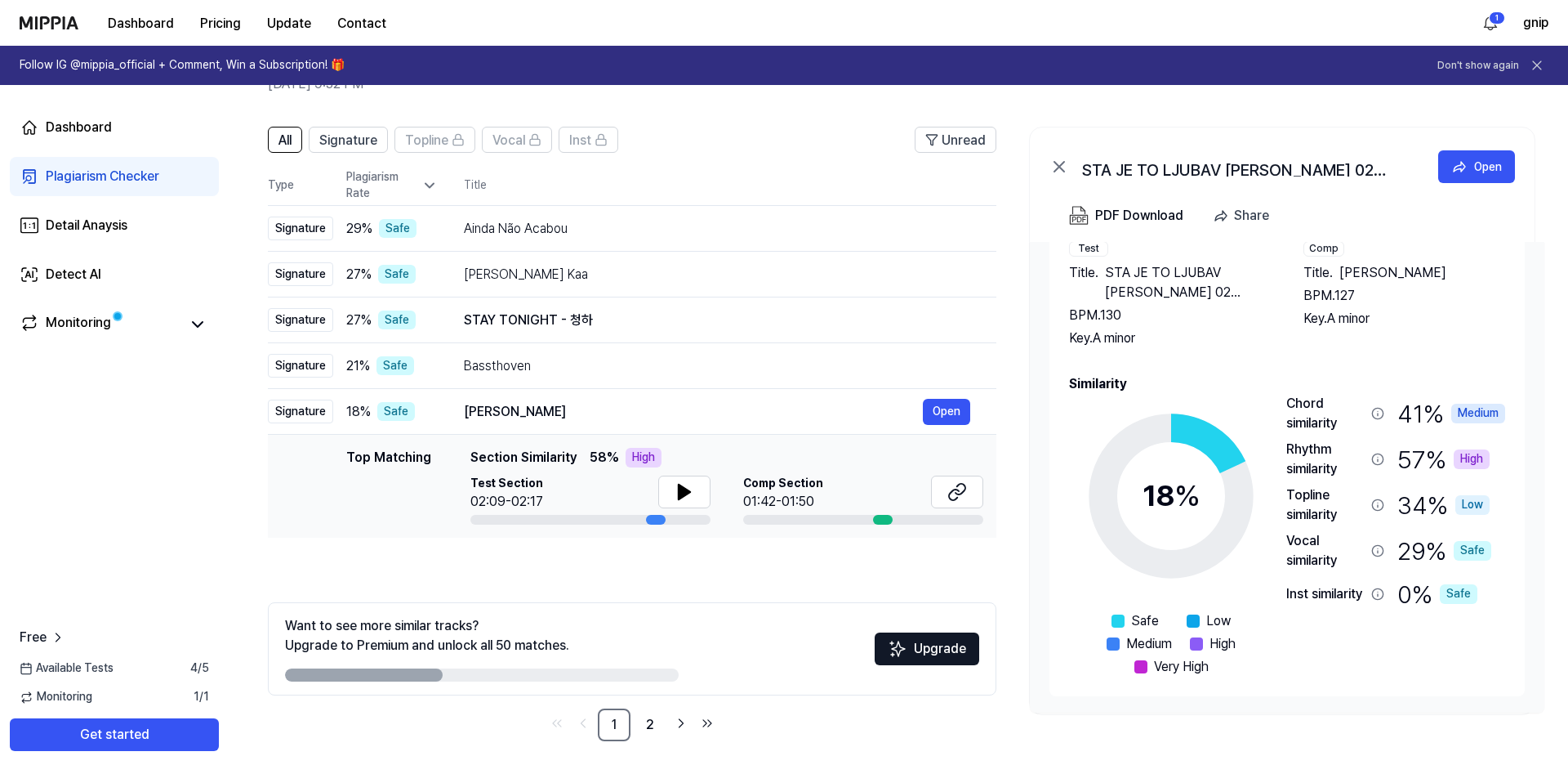
click at [1329, 461] on div "Rhythm similarity" at bounding box center [1326, 459] width 79 height 39
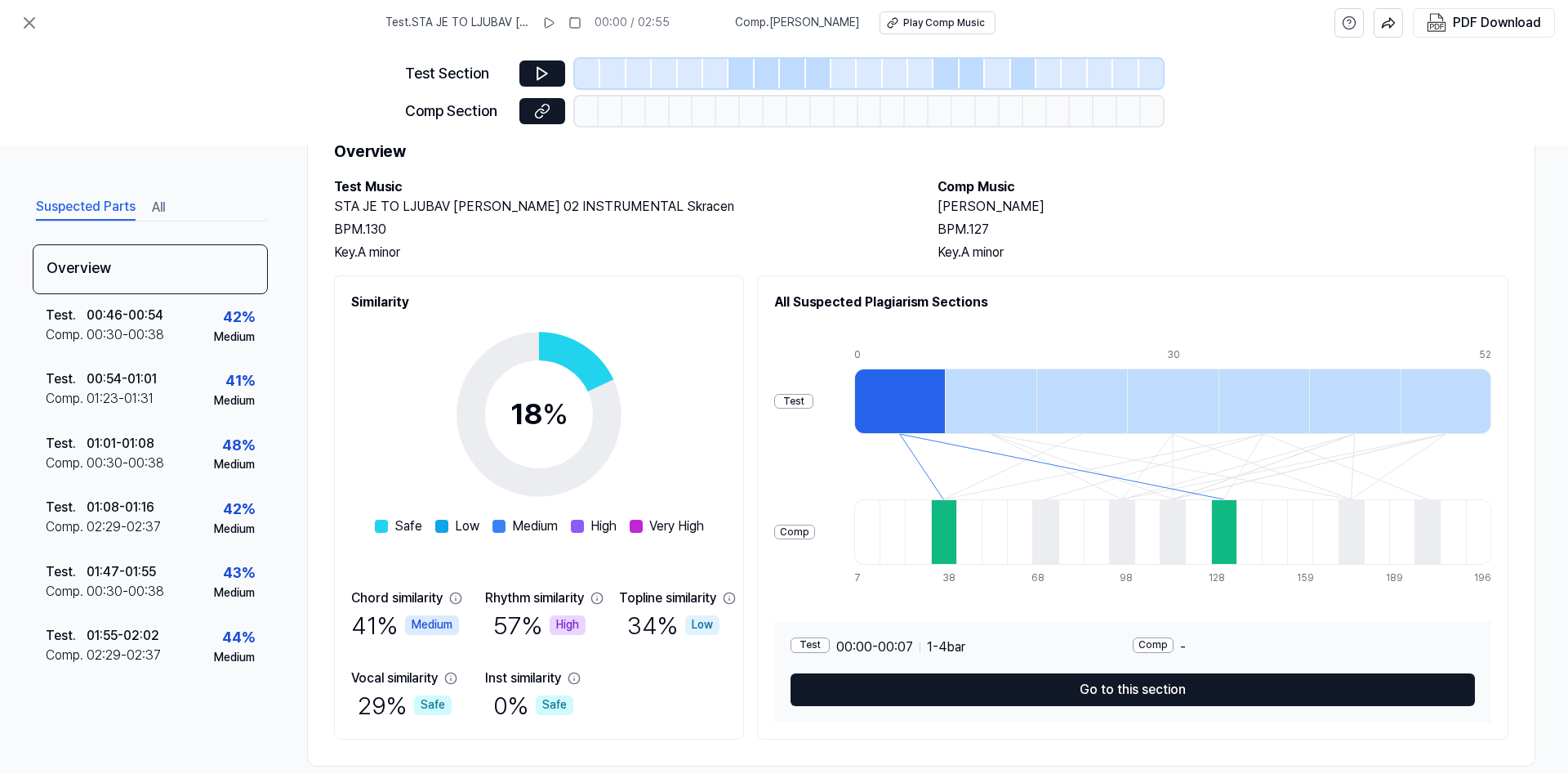
scroll to position [93, 0]
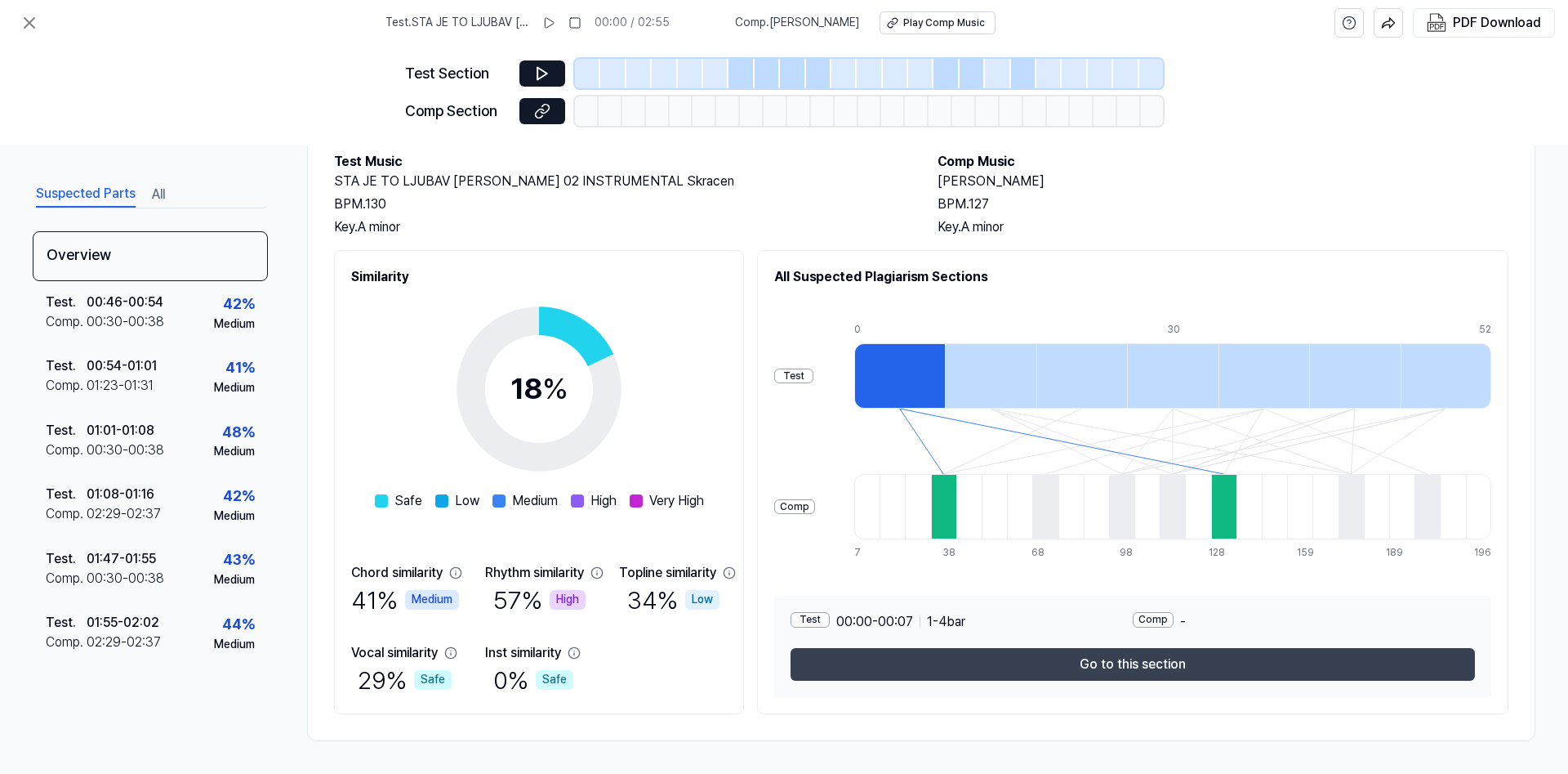
click at [1022, 679] on button "Go to this section" at bounding box center [1133, 664] width 684 height 32
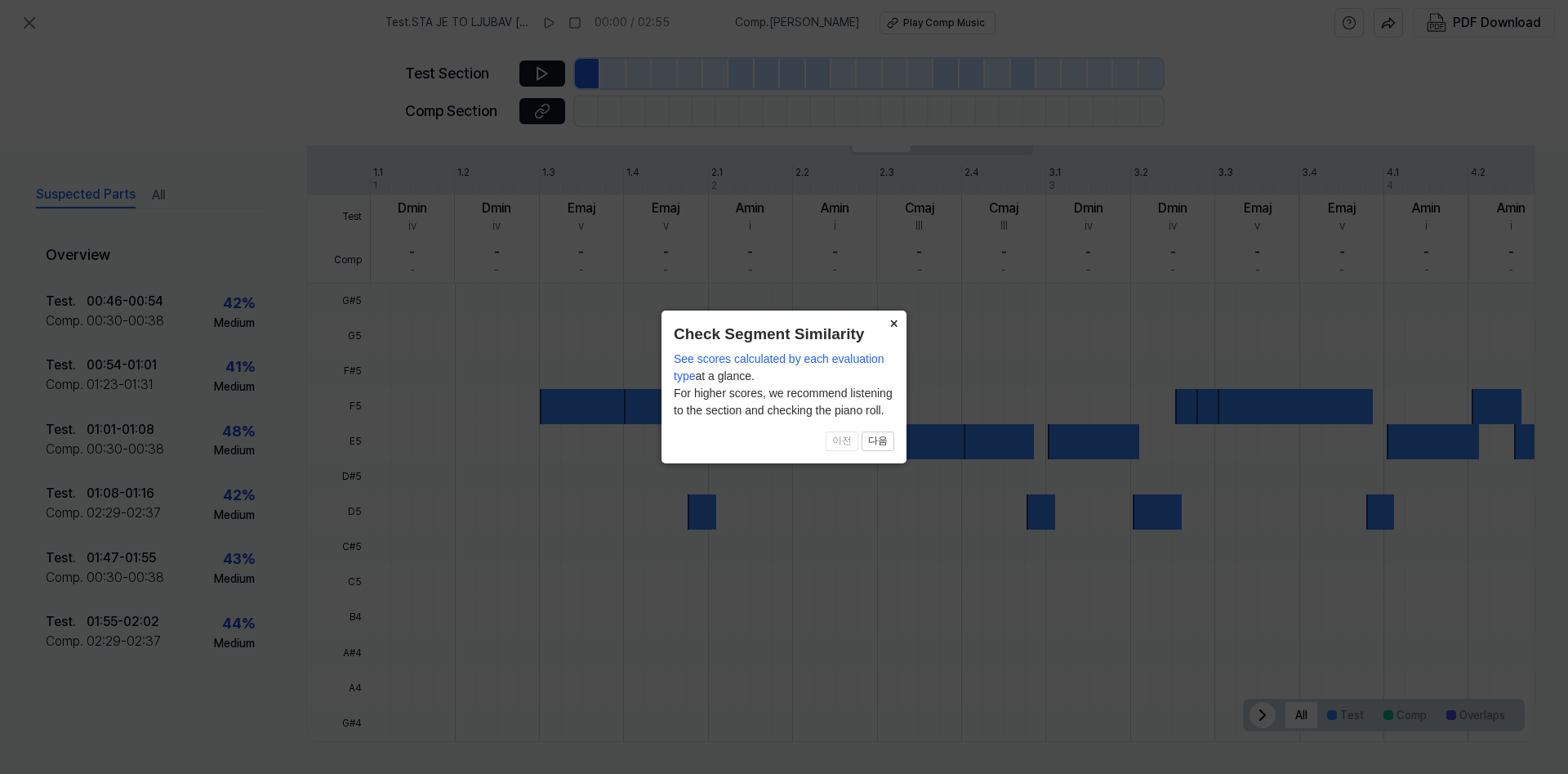
click at [885, 327] on button "×" at bounding box center [893, 322] width 26 height 23
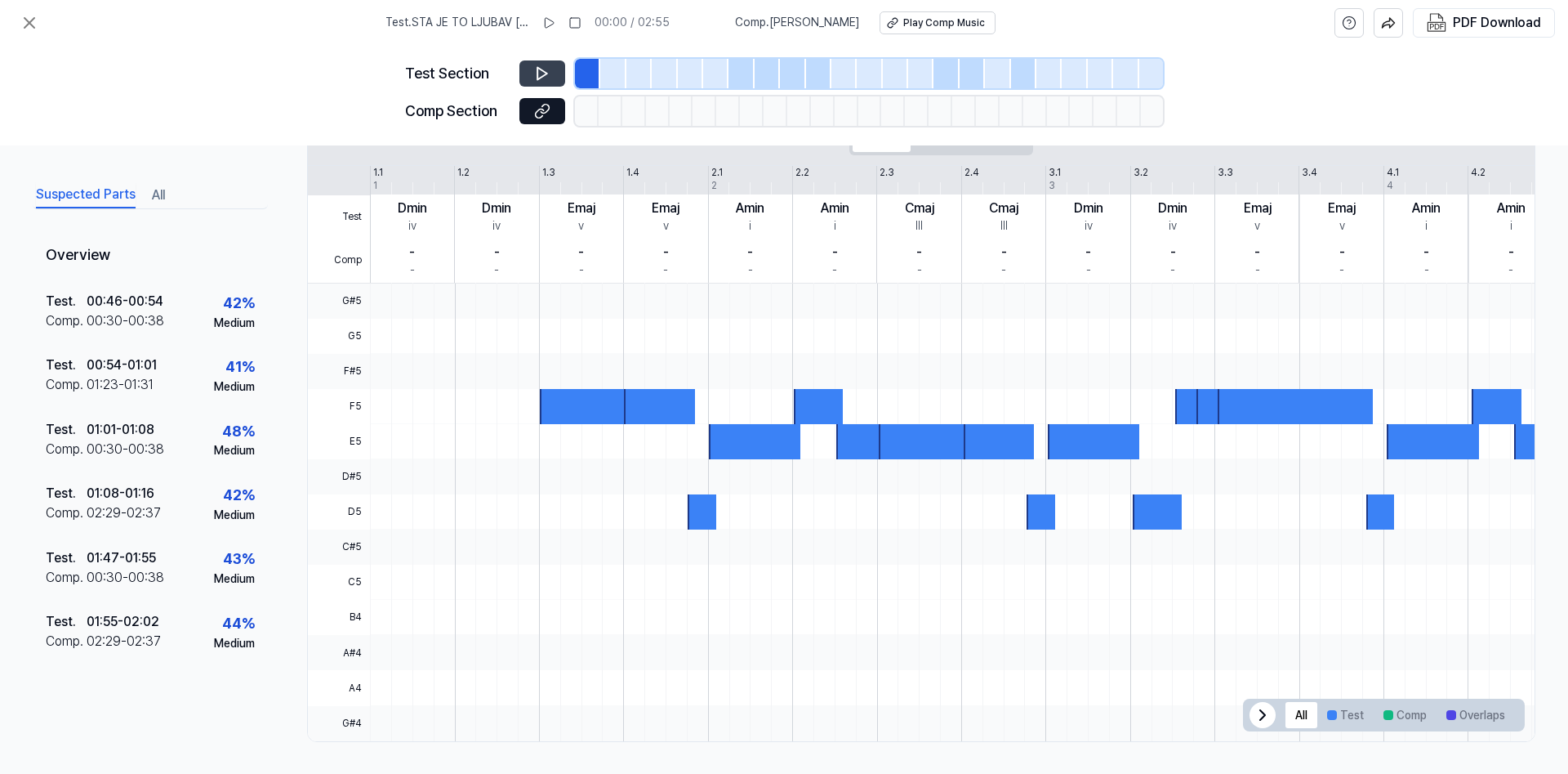
click at [537, 71] on icon at bounding box center [542, 73] width 17 height 17
click at [546, 410] on div at bounding box center [586, 407] width 92 height 35
click at [544, 77] on icon at bounding box center [545, 73] width 3 height 10
click at [1351, 710] on button "Test" at bounding box center [1345, 715] width 56 height 26
click at [1408, 722] on button "Comp" at bounding box center [1405, 715] width 63 height 26
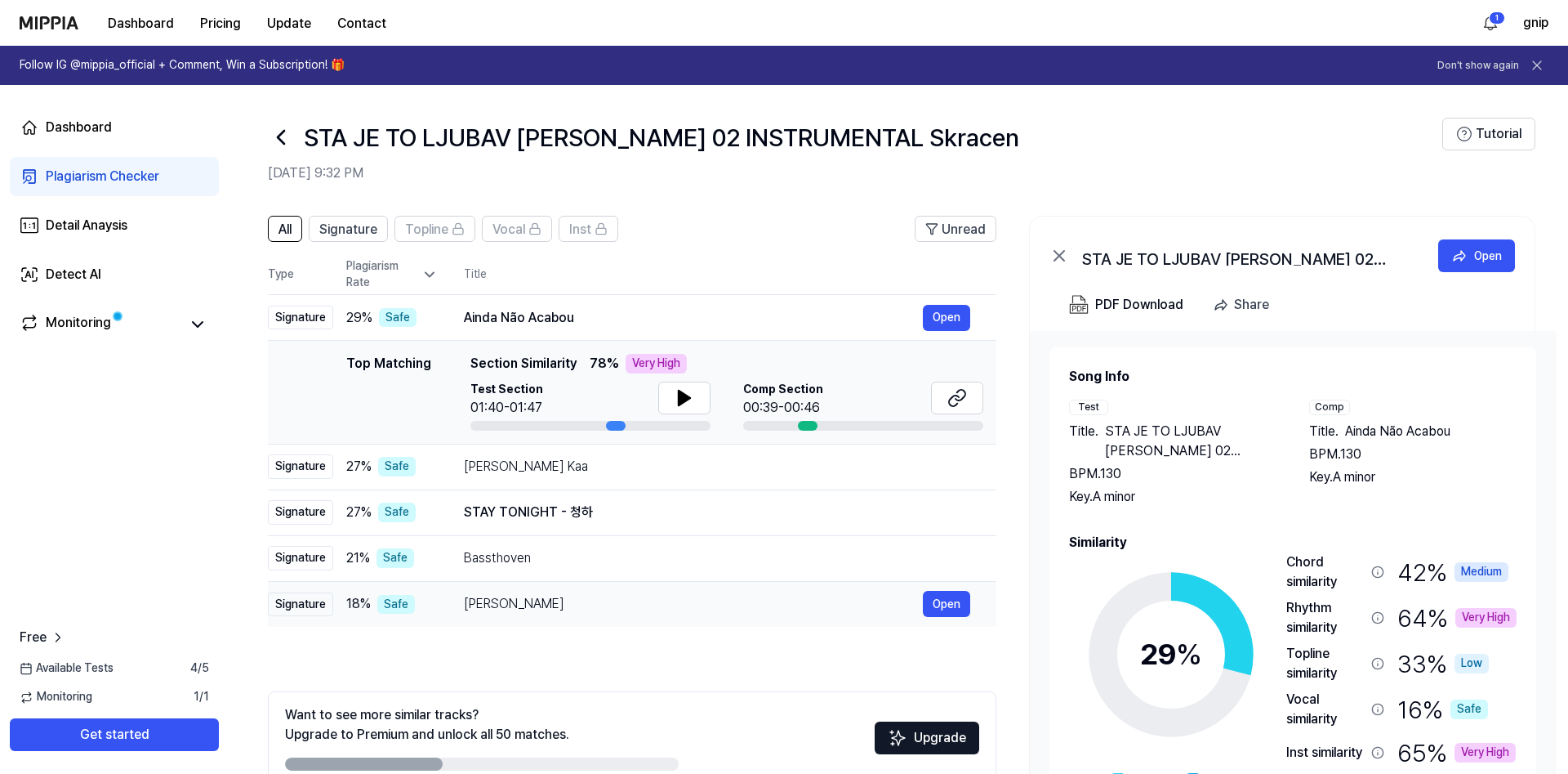
scroll to position [89, 0]
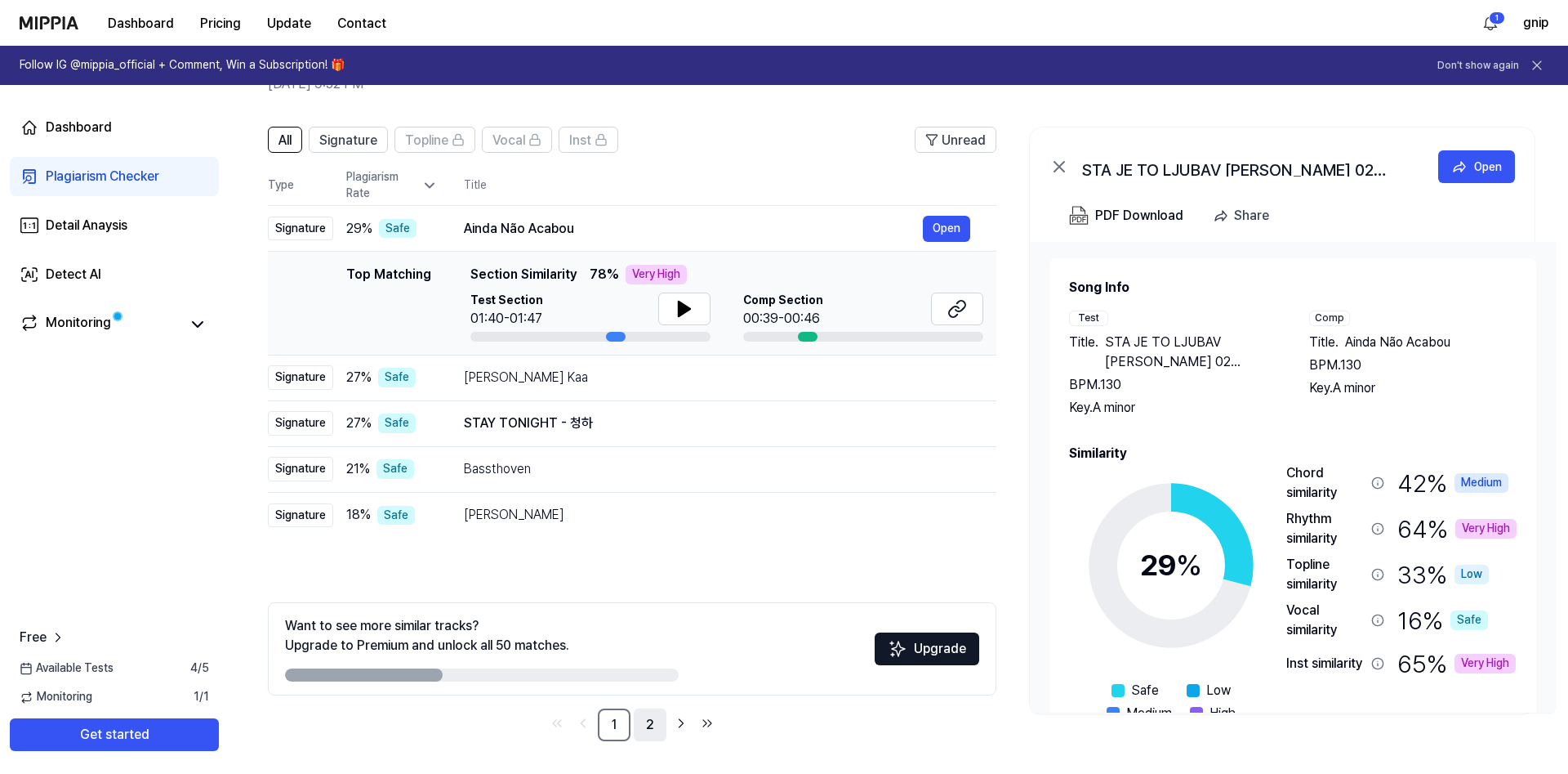
click at [653, 733] on link "2" at bounding box center [649, 724] width 32 height 32
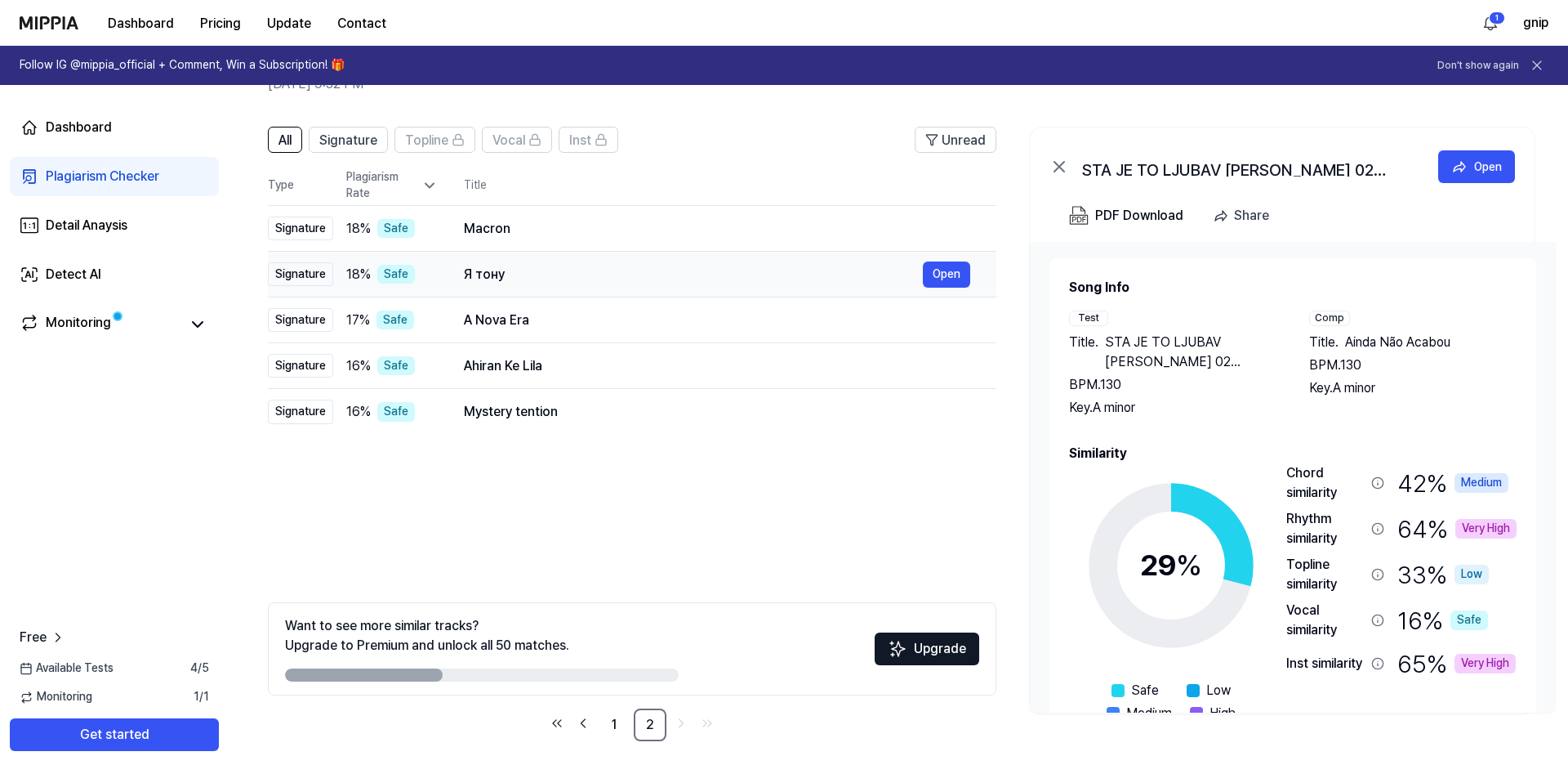
click at [542, 275] on div "Я тону" at bounding box center [693, 275] width 459 height 19
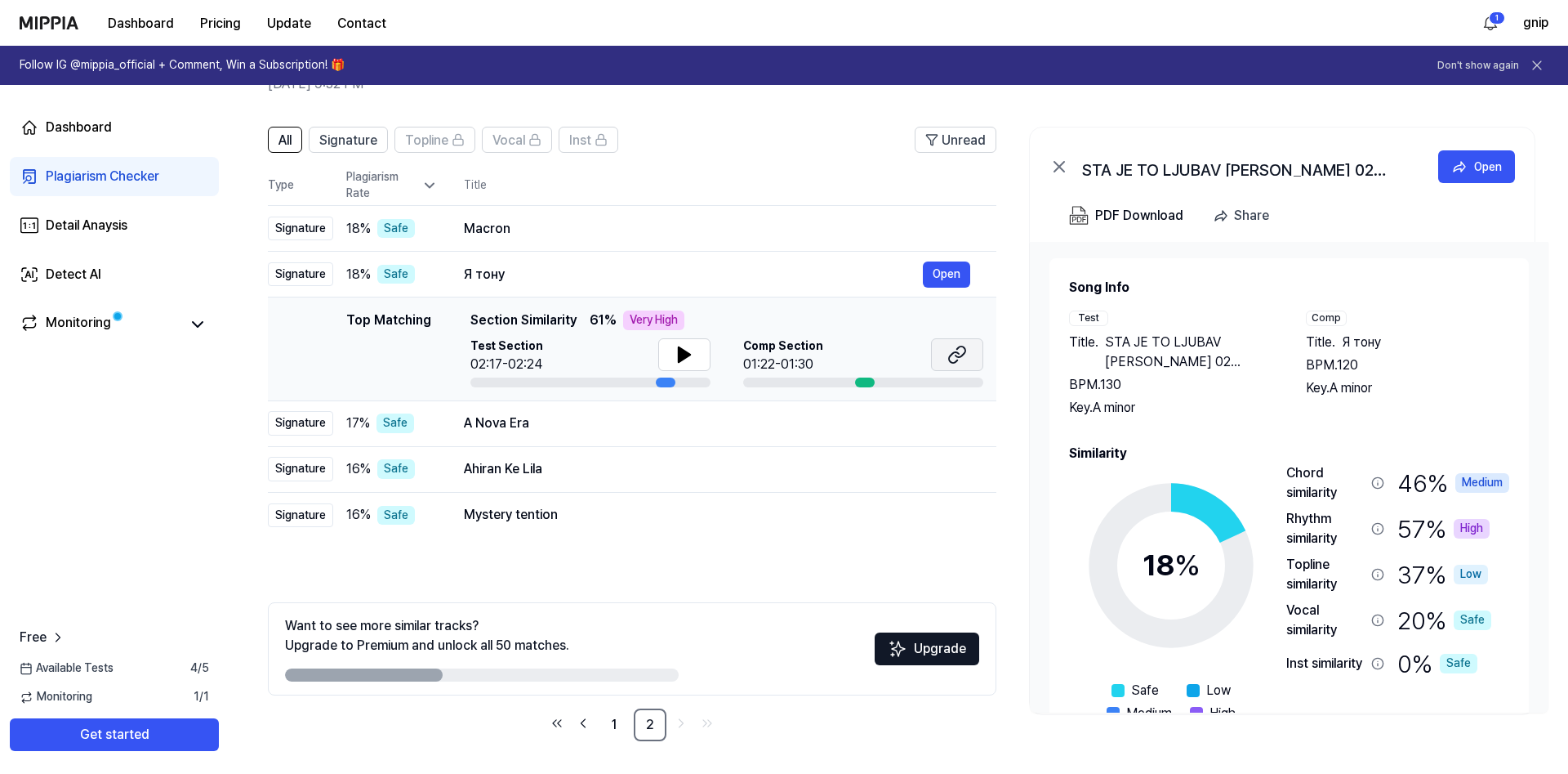
click at [957, 364] on icon at bounding box center [957, 354] width 19 height 19
click at [529, 426] on div "A Nova Era" at bounding box center [693, 423] width 459 height 19
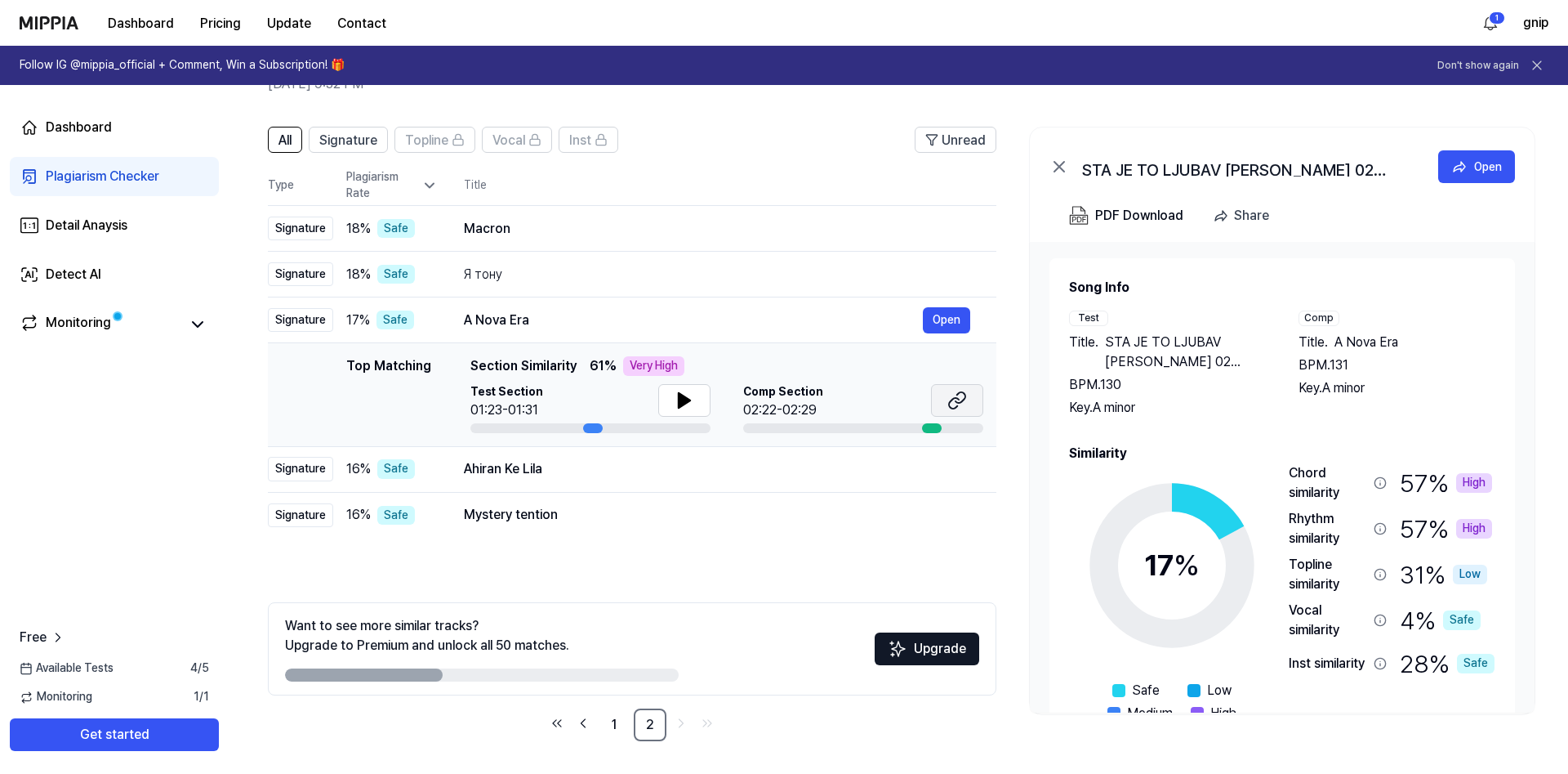
click at [959, 405] on icon at bounding box center [957, 401] width 19 height 19
click at [580, 218] on div "Macron Open" at bounding box center [717, 229] width 506 height 26
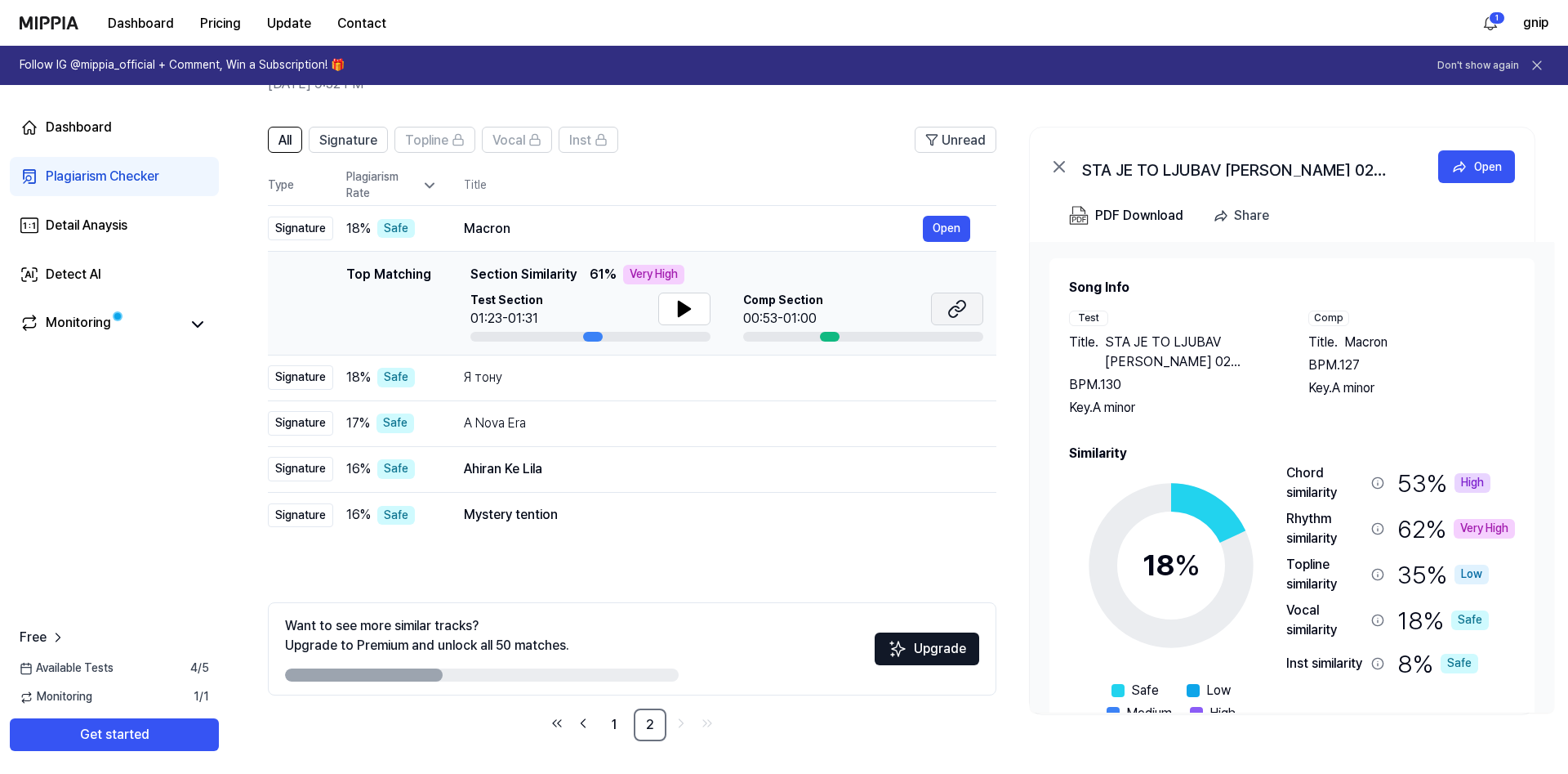
click at [951, 305] on icon at bounding box center [957, 309] width 19 height 19
click at [624, 739] on link "1" at bounding box center [614, 724] width 32 height 32
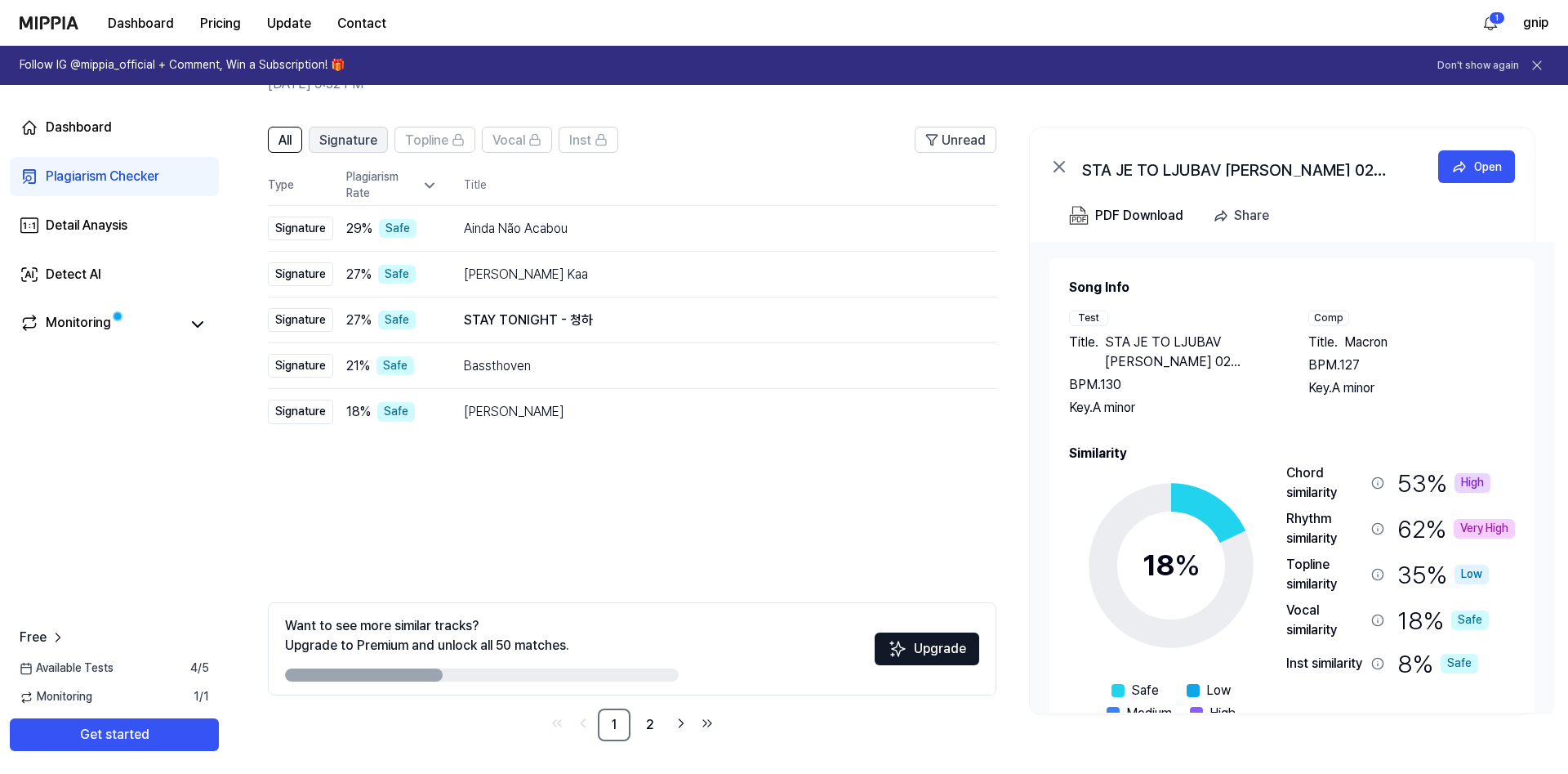
click at [355, 131] on span "Signature" at bounding box center [348, 141] width 58 height 19
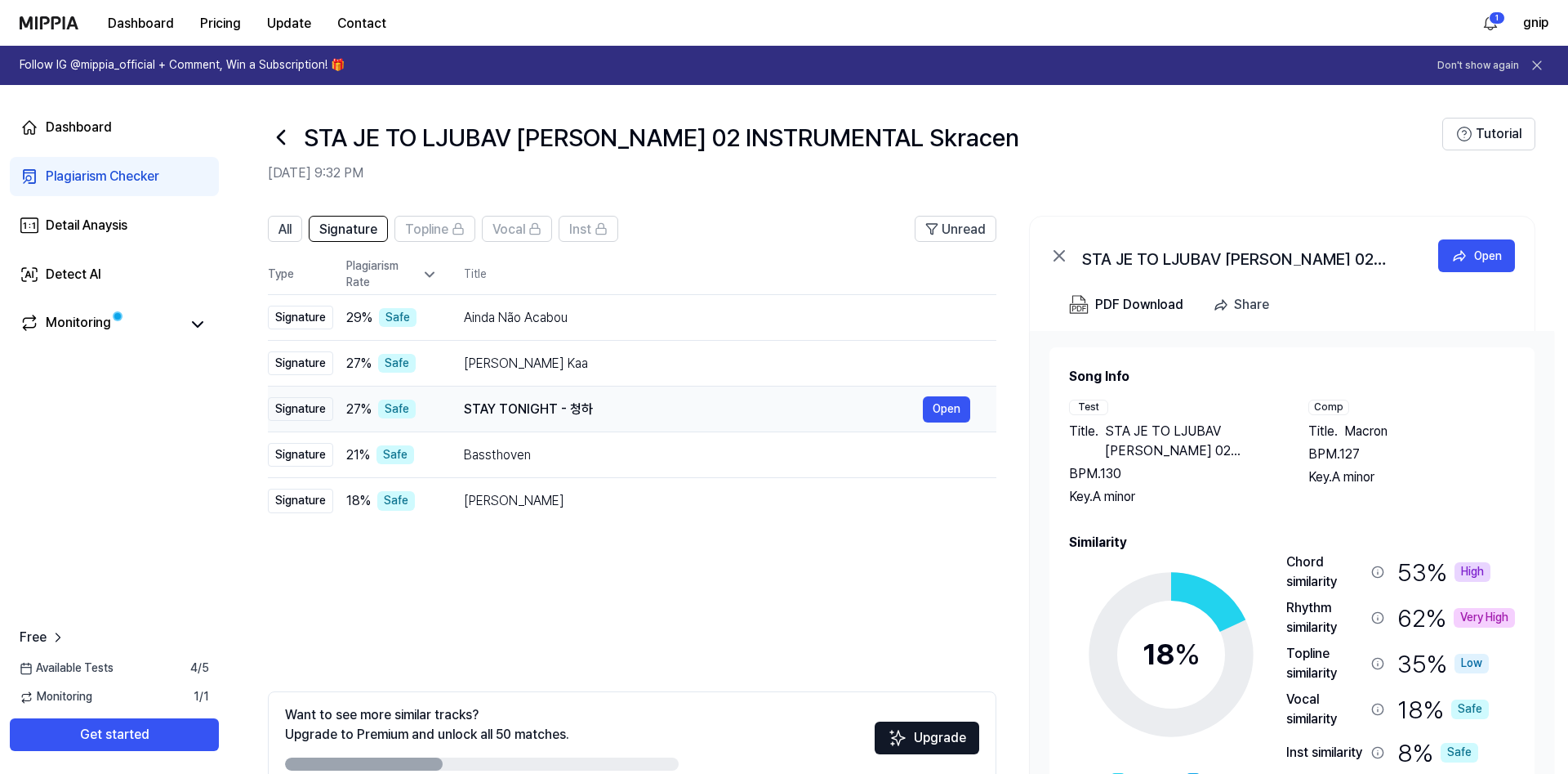
click at [451, 417] on td "STAY TONIGHT - 청하 Open" at bounding box center [717, 409] width 559 height 45
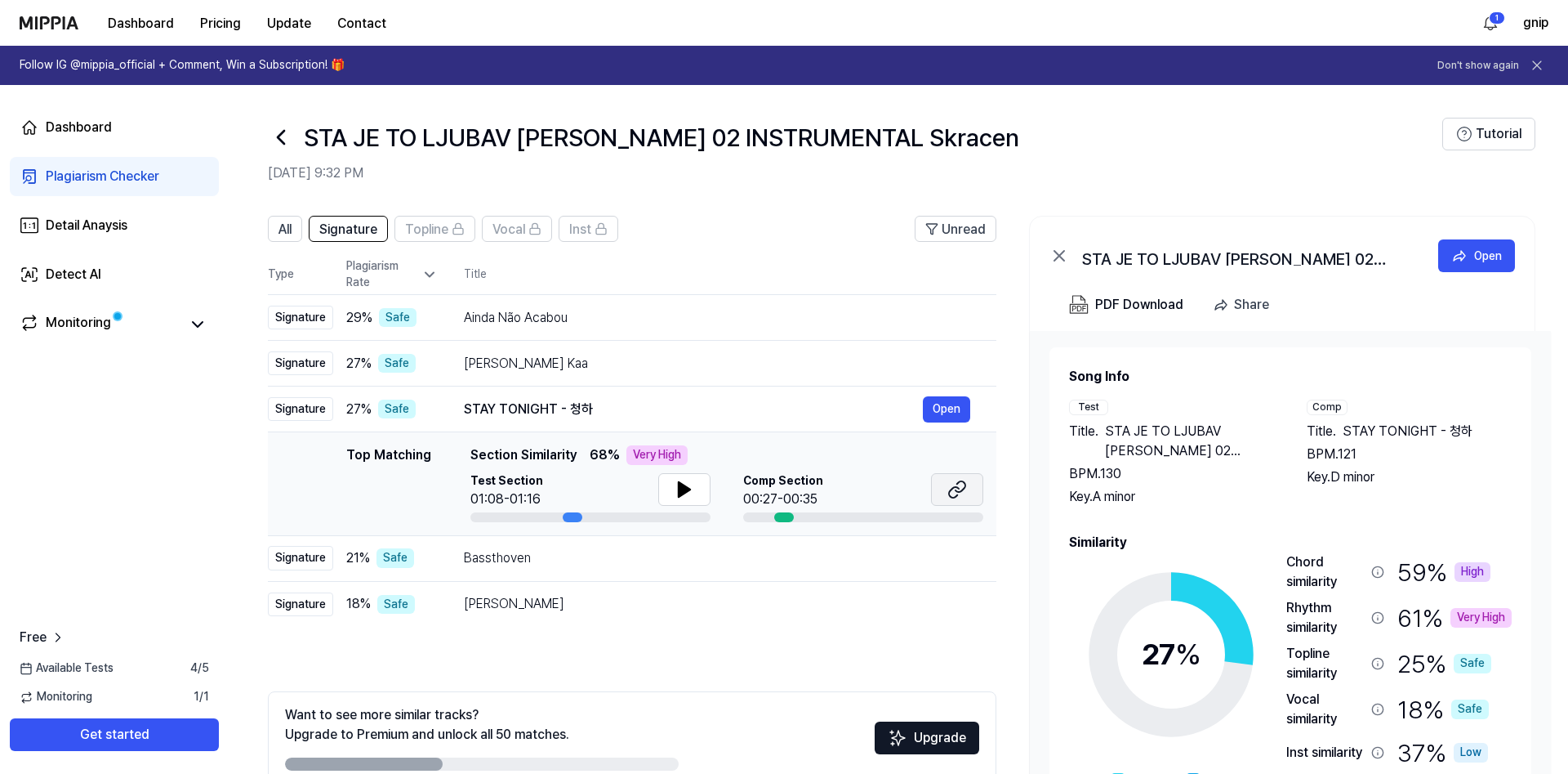
click at [977, 487] on button at bounding box center [957, 489] width 52 height 32
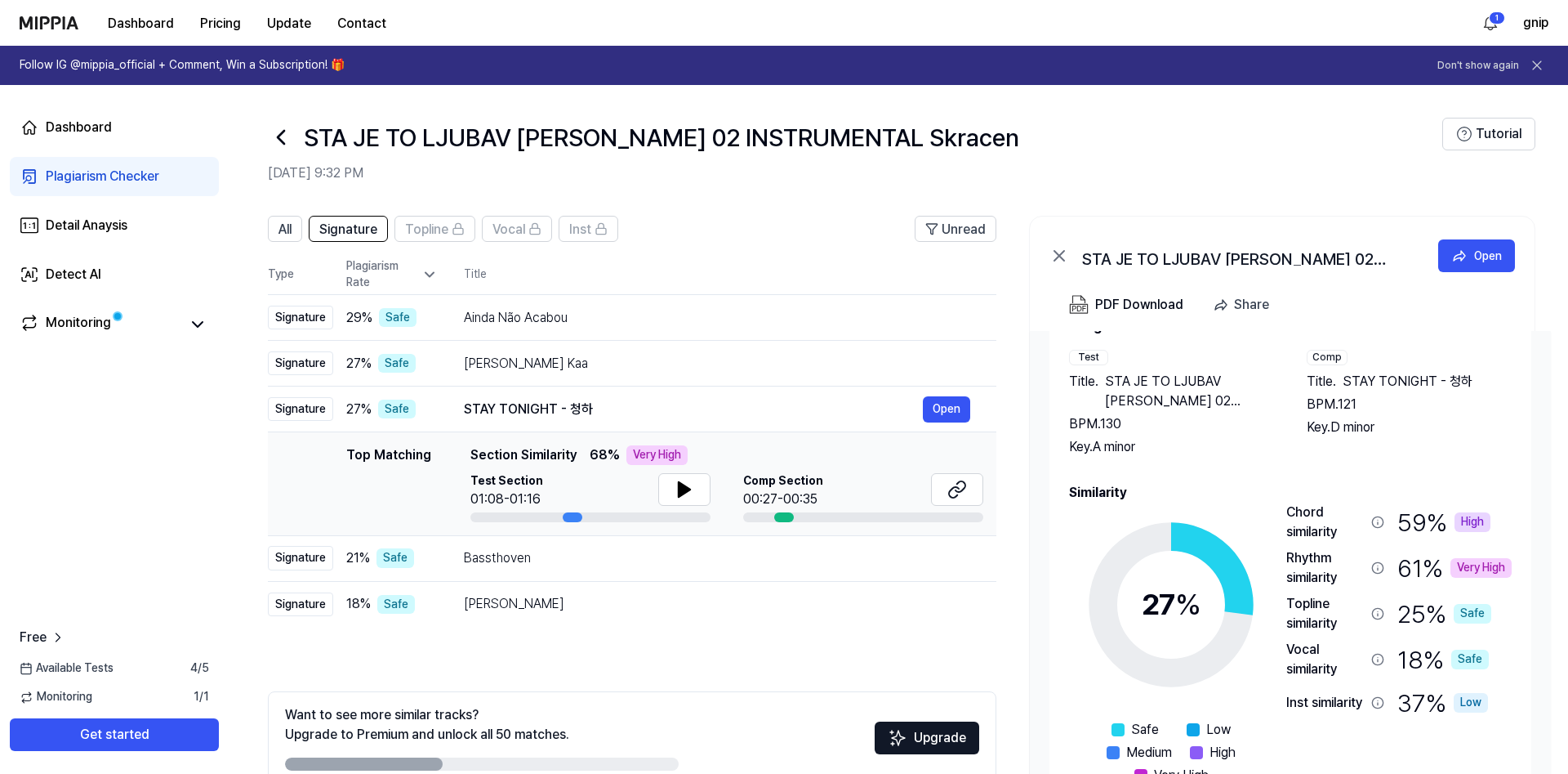
scroll to position [69, 0]
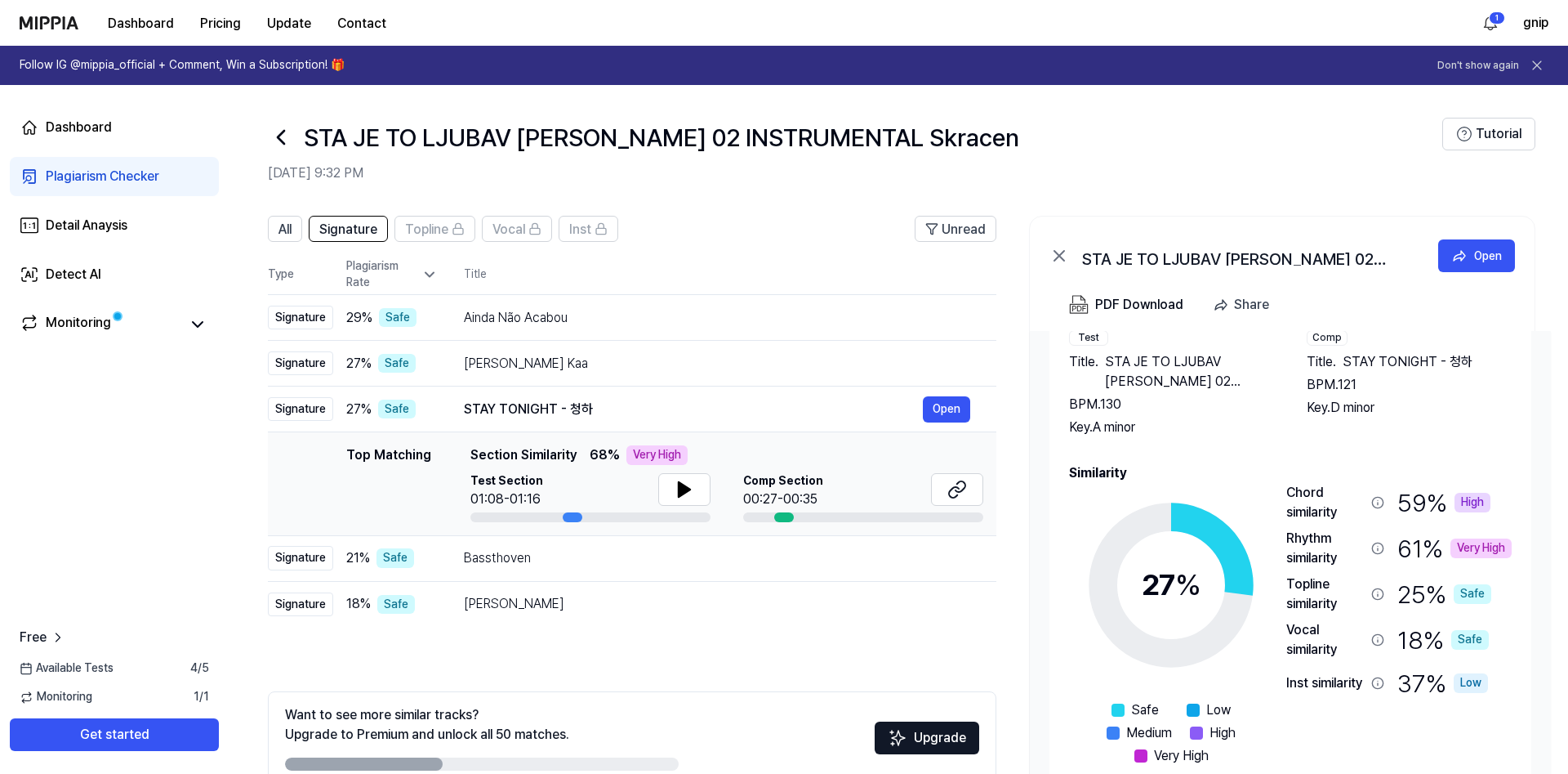
click at [1156, 367] on span "STA JE TO LJUBAV [PERSON_NAME] 02 INSTRUMENTAL Skracen" at bounding box center [1189, 372] width 169 height 39
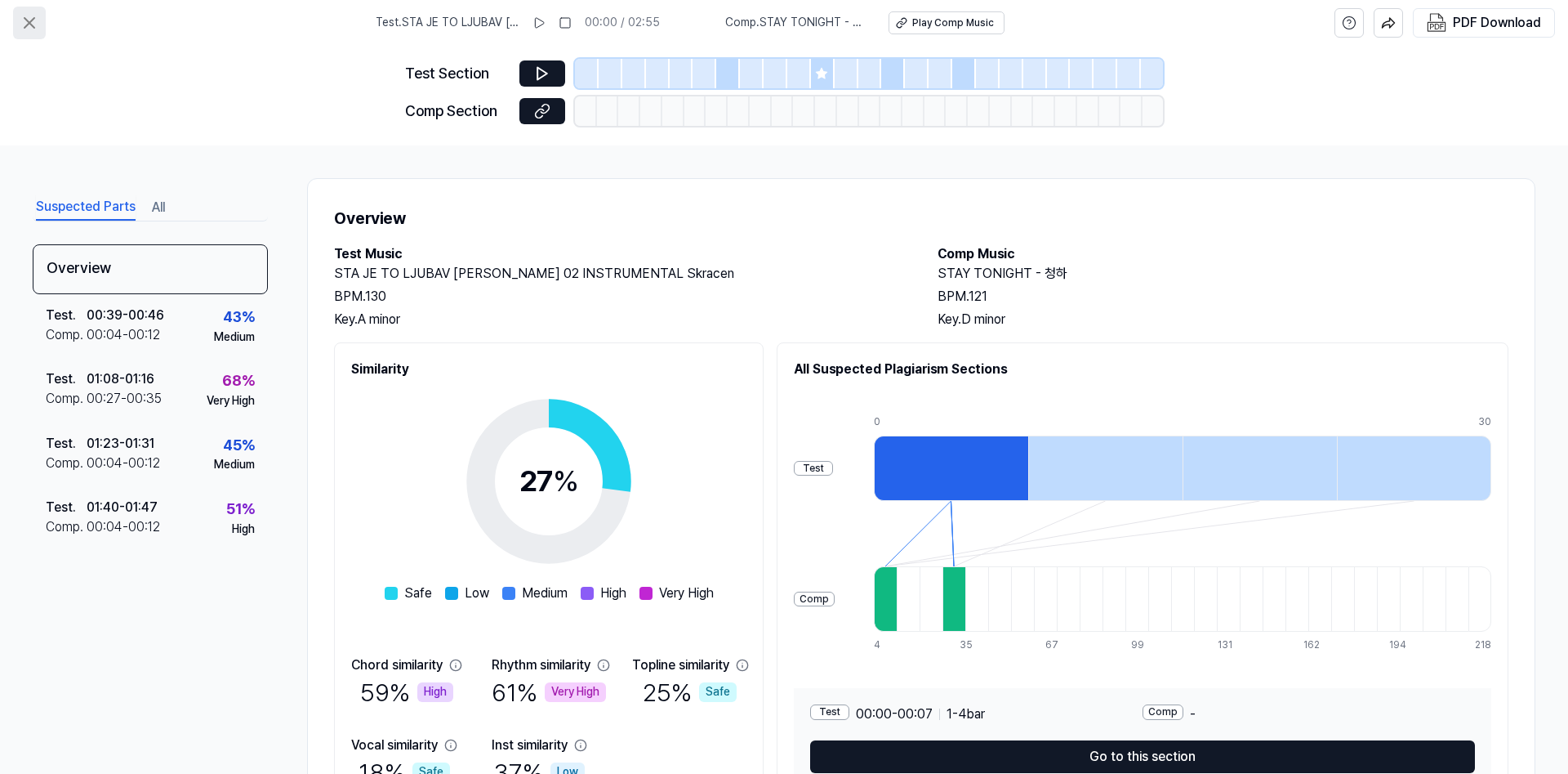
click at [34, 34] on button at bounding box center [29, 22] width 32 height 32
